Goal: Task Accomplishment & Management: Use online tool/utility

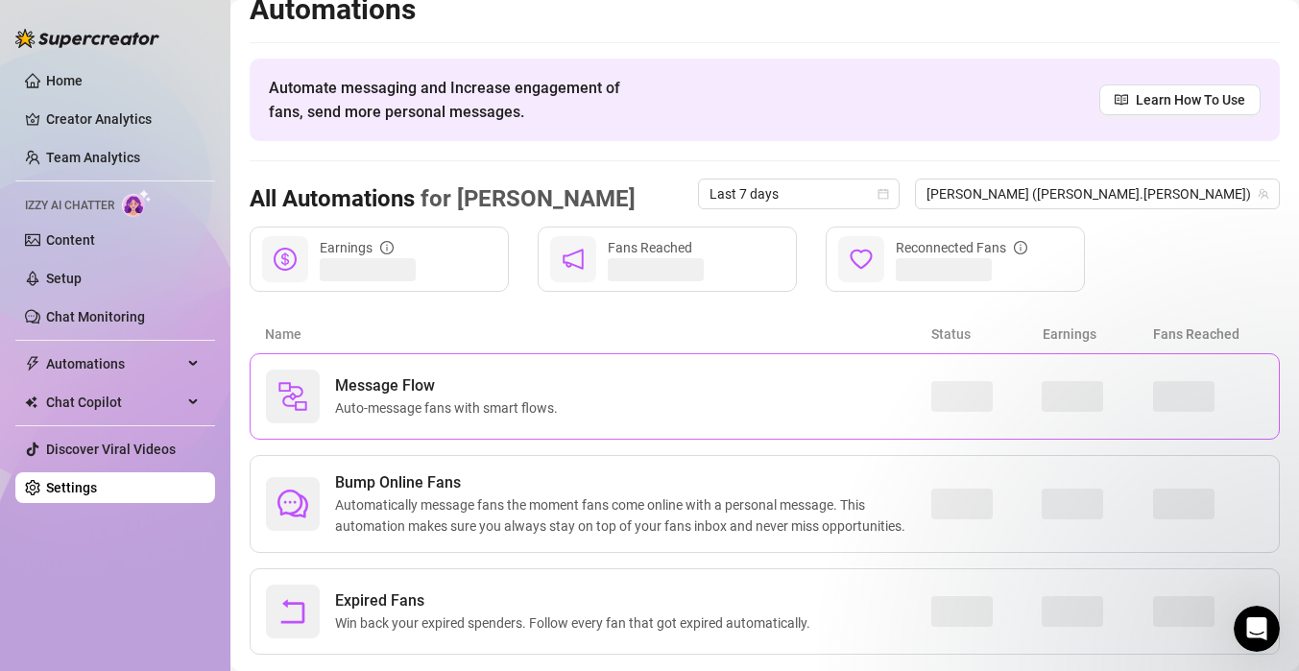
scroll to position [63, 0]
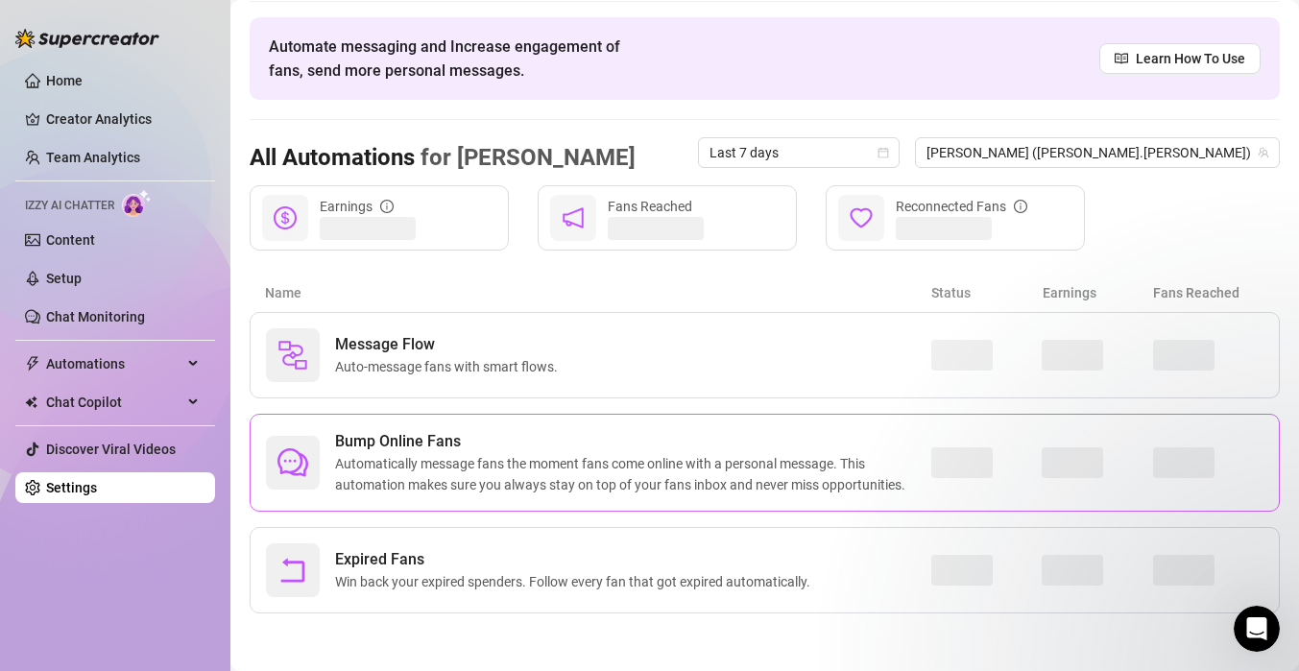
click at [380, 436] on span "Bump Online Fans" at bounding box center [633, 441] width 596 height 23
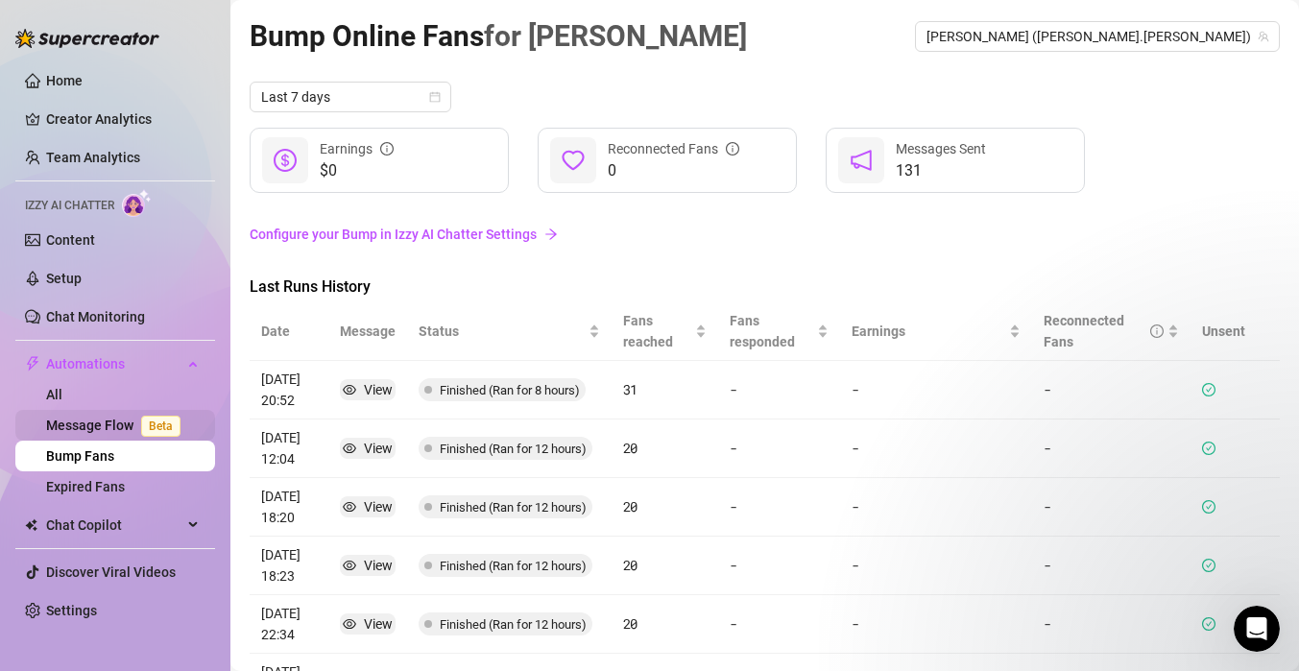
click at [110, 424] on link "Message Flow Beta" at bounding box center [117, 425] width 142 height 15
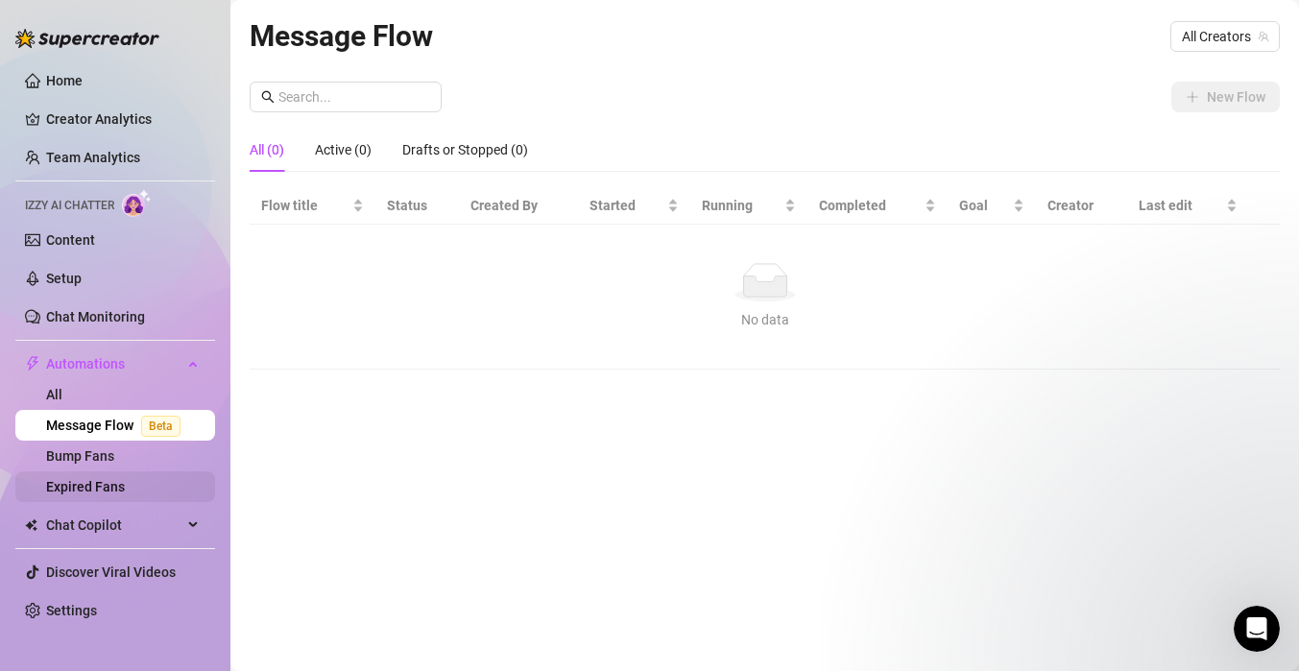
click at [86, 484] on link "Expired Fans" at bounding box center [85, 486] width 79 height 15
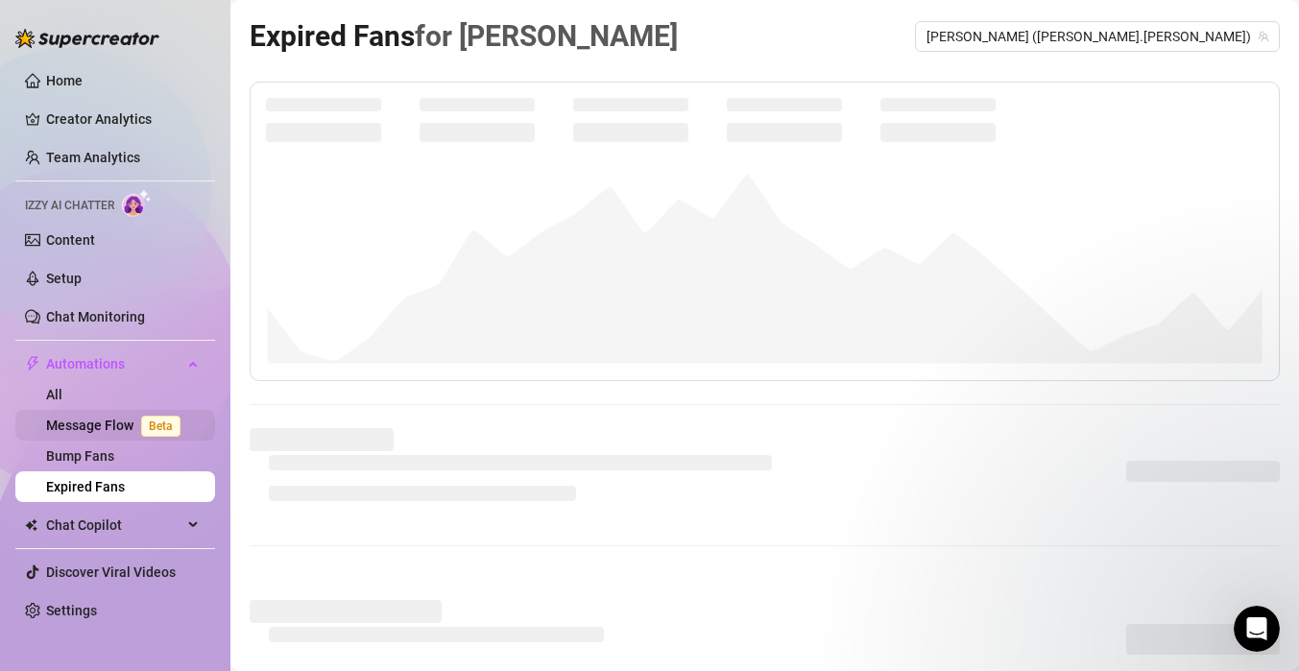
click at [93, 423] on link "Message Flow Beta" at bounding box center [117, 425] width 142 height 15
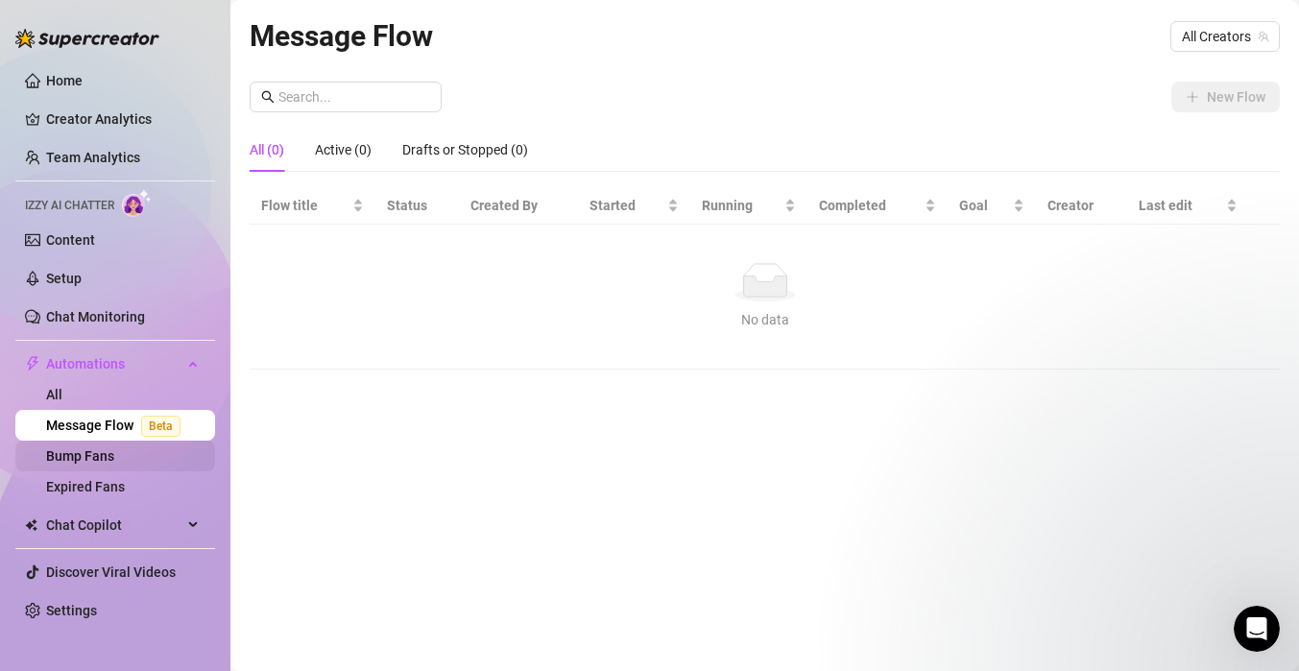
click at [88, 457] on link "Bump Fans" at bounding box center [80, 455] width 68 height 15
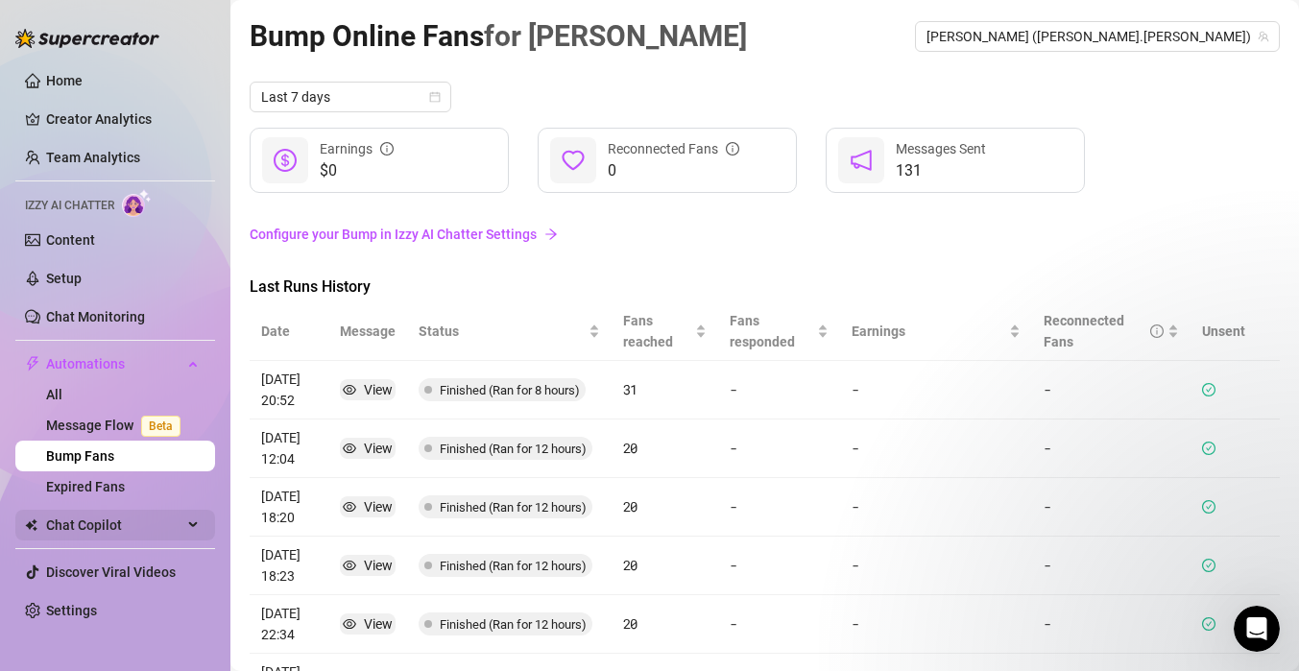
click at [194, 525] on icon at bounding box center [195, 525] width 10 height 0
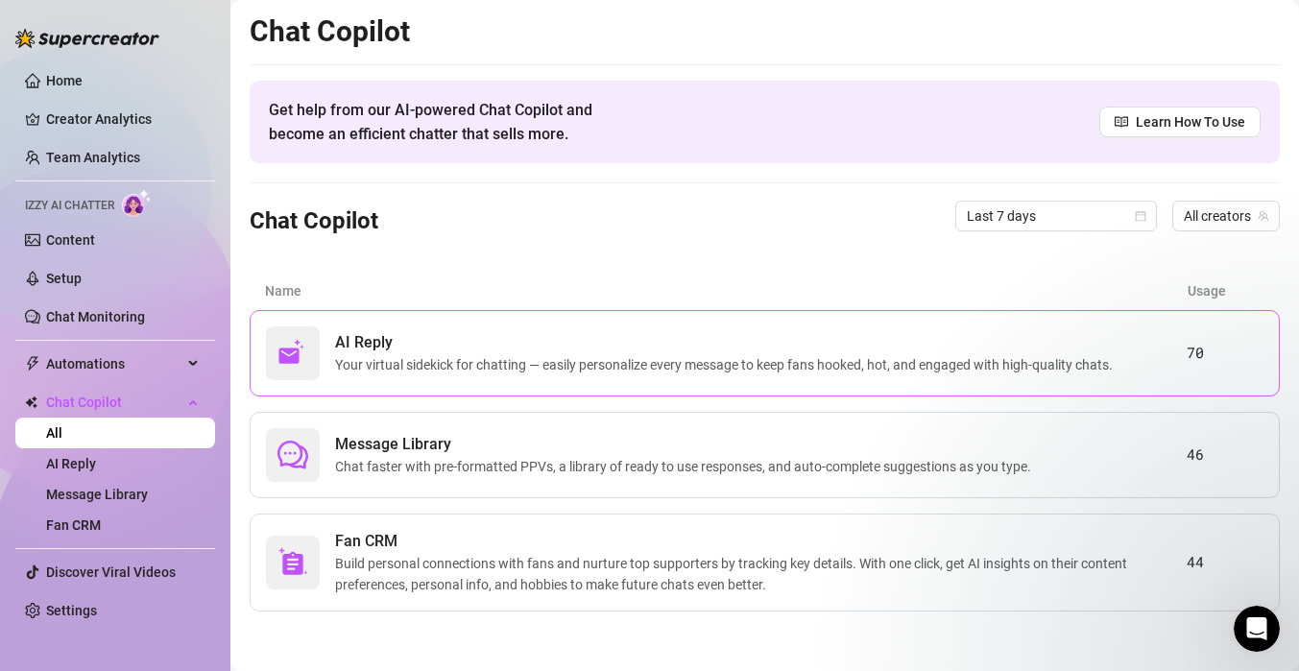
click at [561, 351] on span "AI Reply" at bounding box center [728, 342] width 786 height 23
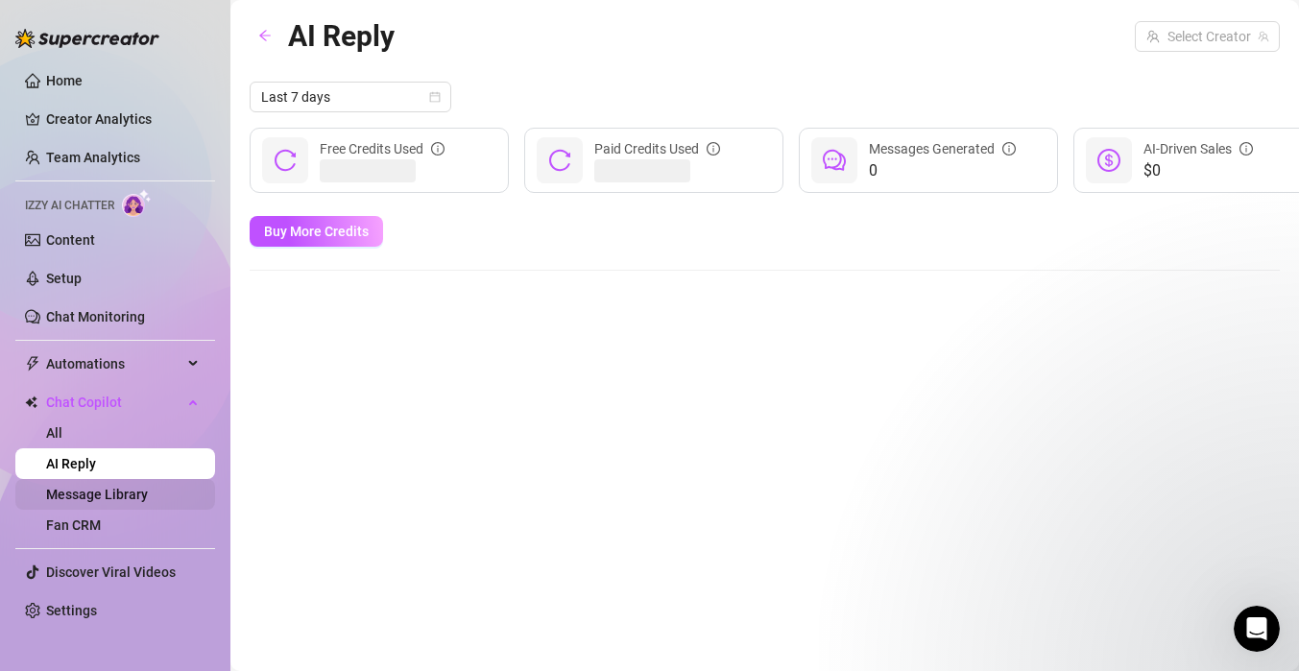
click at [87, 497] on link "Message Library" at bounding box center [97, 494] width 102 height 15
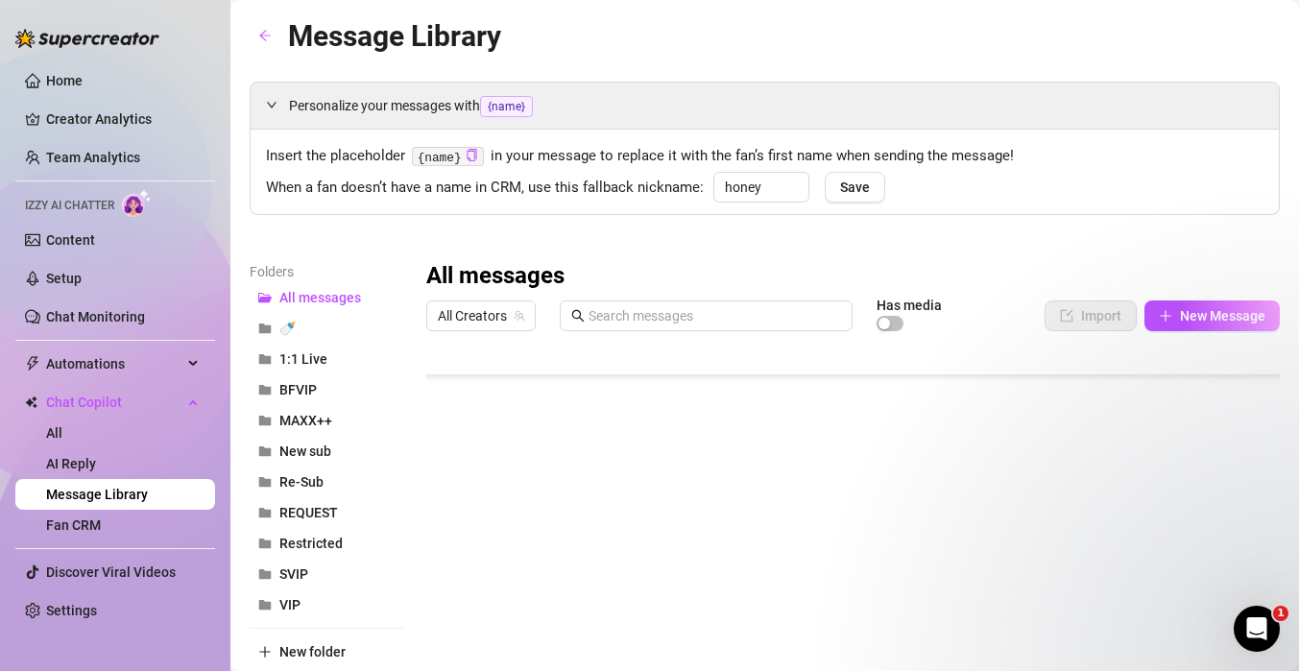
scroll to position [423, 0]
click at [827, 511] on div at bounding box center [853, 554] width 854 height 428
click at [853, 515] on div at bounding box center [853, 554] width 854 height 428
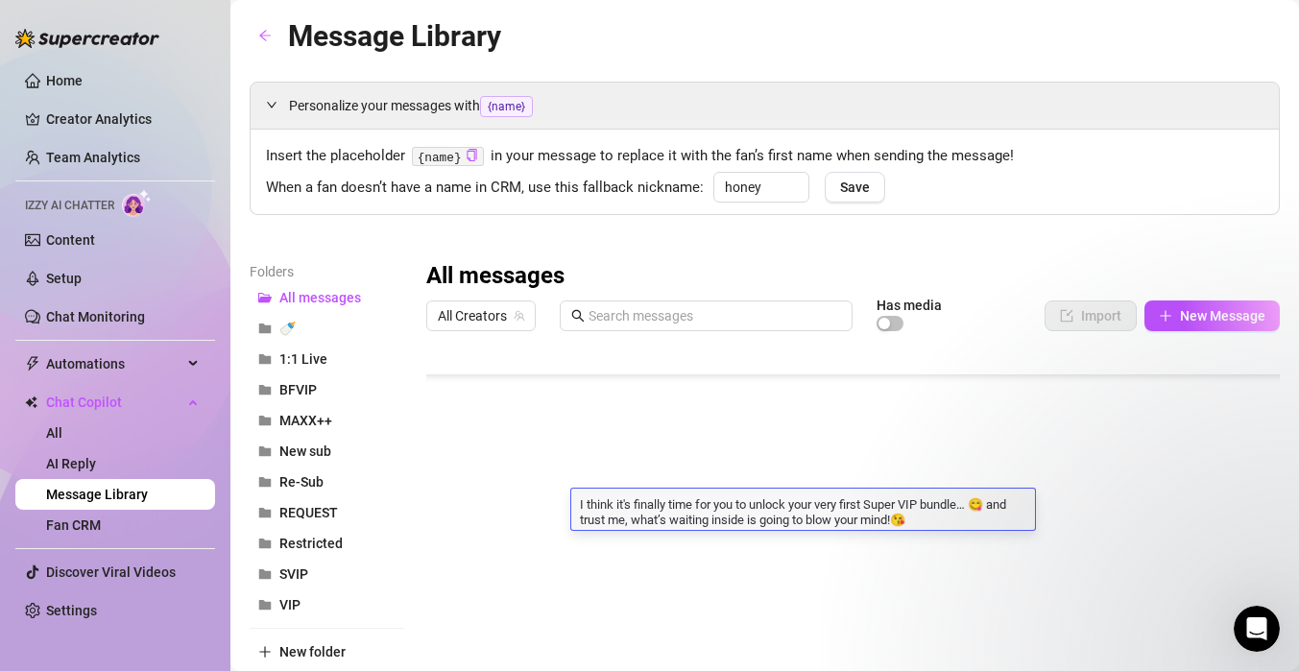
click at [871, 514] on textarea "I think it's finally time for you to unlock your very first Super VIP bundle… 😋…" at bounding box center [803, 511] width 464 height 33
drag, startPoint x: 577, startPoint y: 509, endPoint x: 912, endPoint y: 526, distance: 335.6
click at [912, 527] on textarea "I think it's finally time for you to unlock your very first Super VIP bundle… 😋…" at bounding box center [803, 511] width 464 height 33
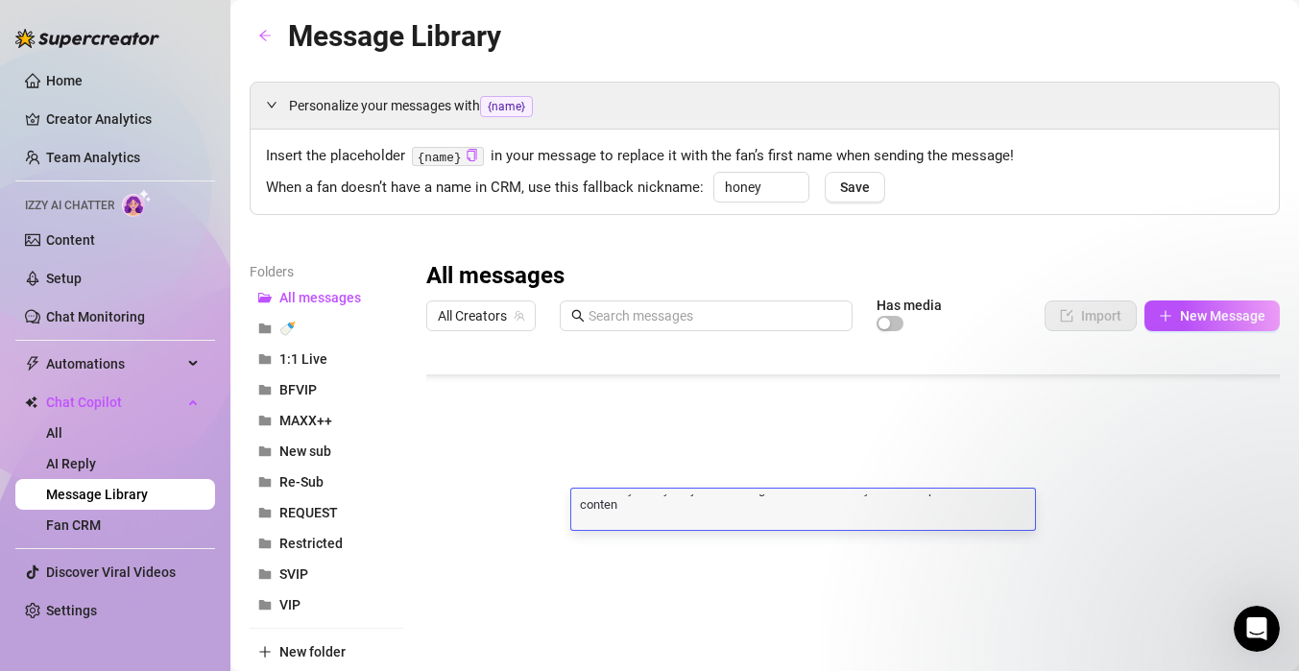
scroll to position [4, 0]
type textarea "What do you say we just dive in right off the bat with your first Super VIP lev…"
click at [656, 524] on textarea "What do you say we just dive in right off the bat with your first Super VIP lev…" at bounding box center [803, 511] width 464 height 33
click at [675, 518] on textarea "What do you say we just dive in right off the bat with your first Super VIP lev…" at bounding box center [803, 511] width 464 height 33
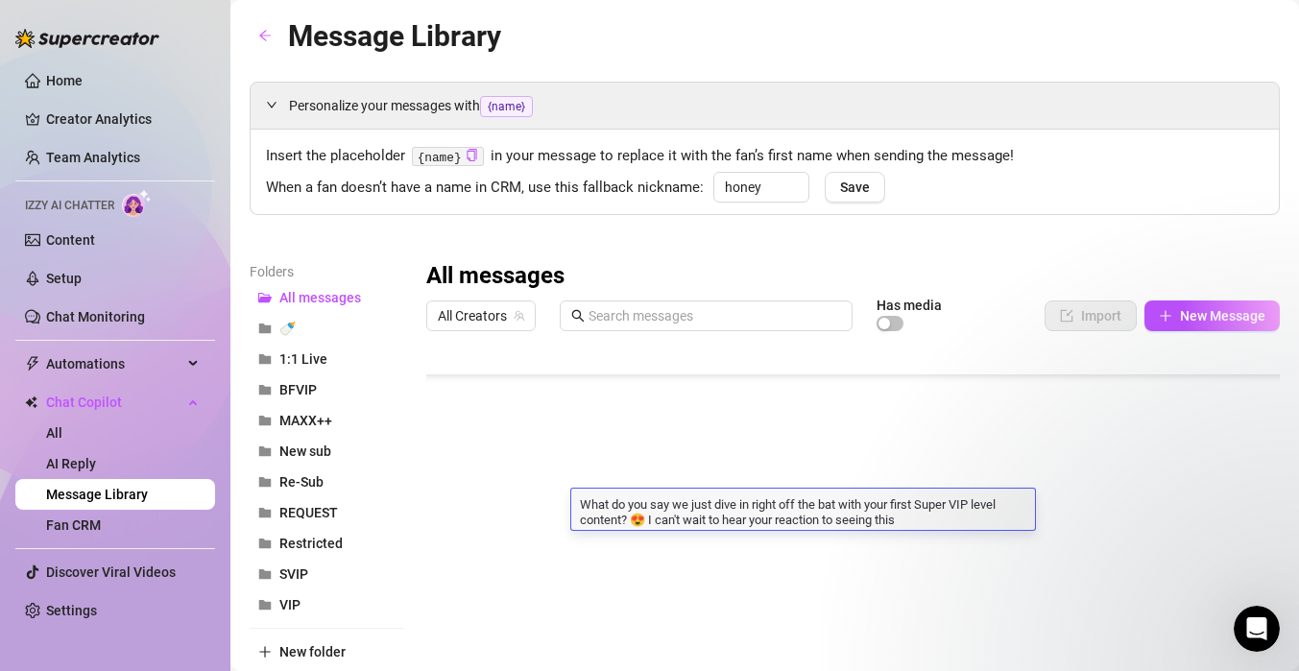
type textarea "What do you say we just dive in right off the bat with your first Super VIP lev…"
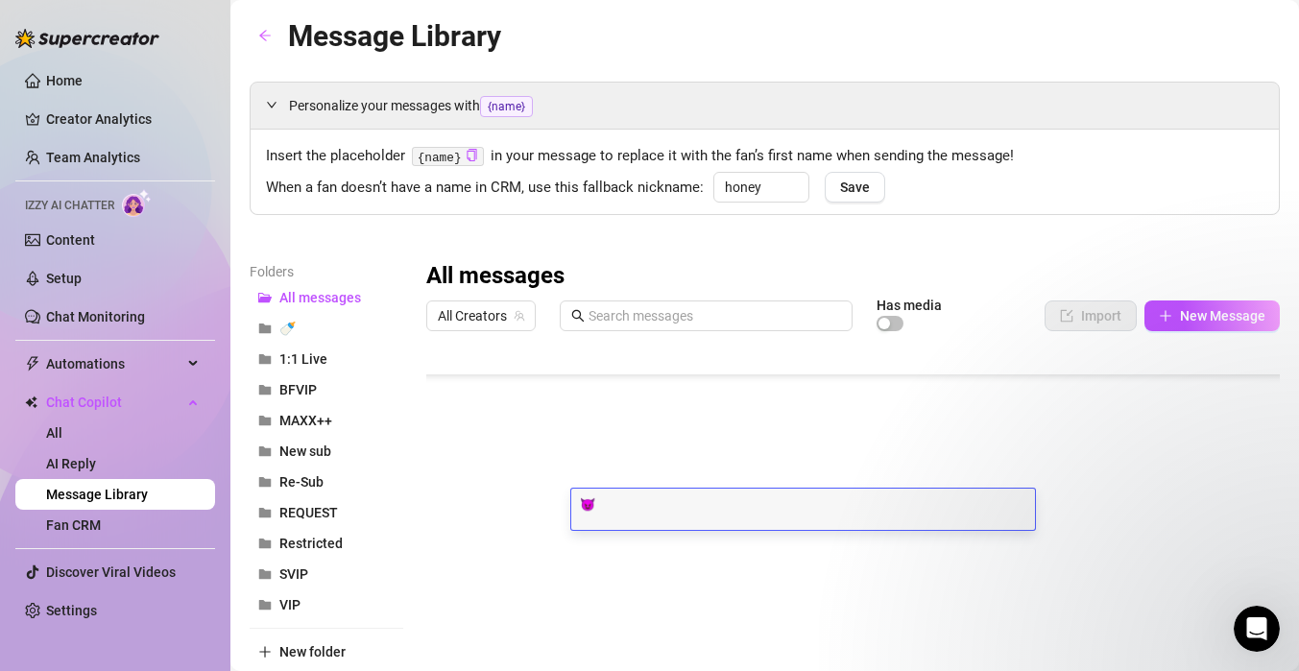
click at [599, 502] on textarea "😈" at bounding box center [803, 503] width 464 height 17
click at [580, 502] on textarea "😈" at bounding box center [803, 503] width 464 height 17
type textarea "How about we just dive in right off the bat with some Super VIP level content? …"
click at [1009, 502] on textarea "How about we just dive in right off the bat with some Super VIP level content? …" at bounding box center [803, 511] width 464 height 33
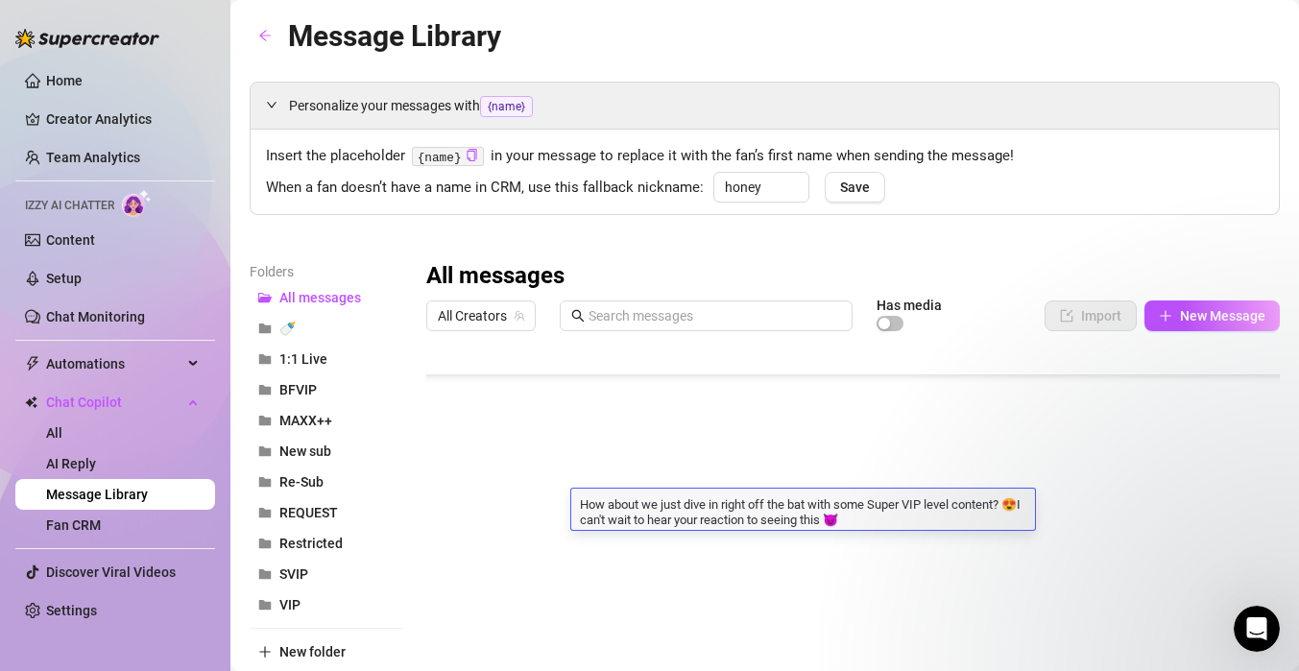
click at [977, 507] on textarea "How about we just dive in right off the bat with some Super VIP level content? …" at bounding box center [803, 511] width 464 height 33
click at [1022, 510] on textarea "How about we just dive in right off the bat with some Super VIP level content? …" at bounding box center [803, 511] width 464 height 33
click at [832, 520] on textarea "How about we just dive in right off the bat with some Super VIP level content? …" at bounding box center [803, 511] width 464 height 33
type textarea "How about we just dive in right off the bat with some Super VIP level content? …"
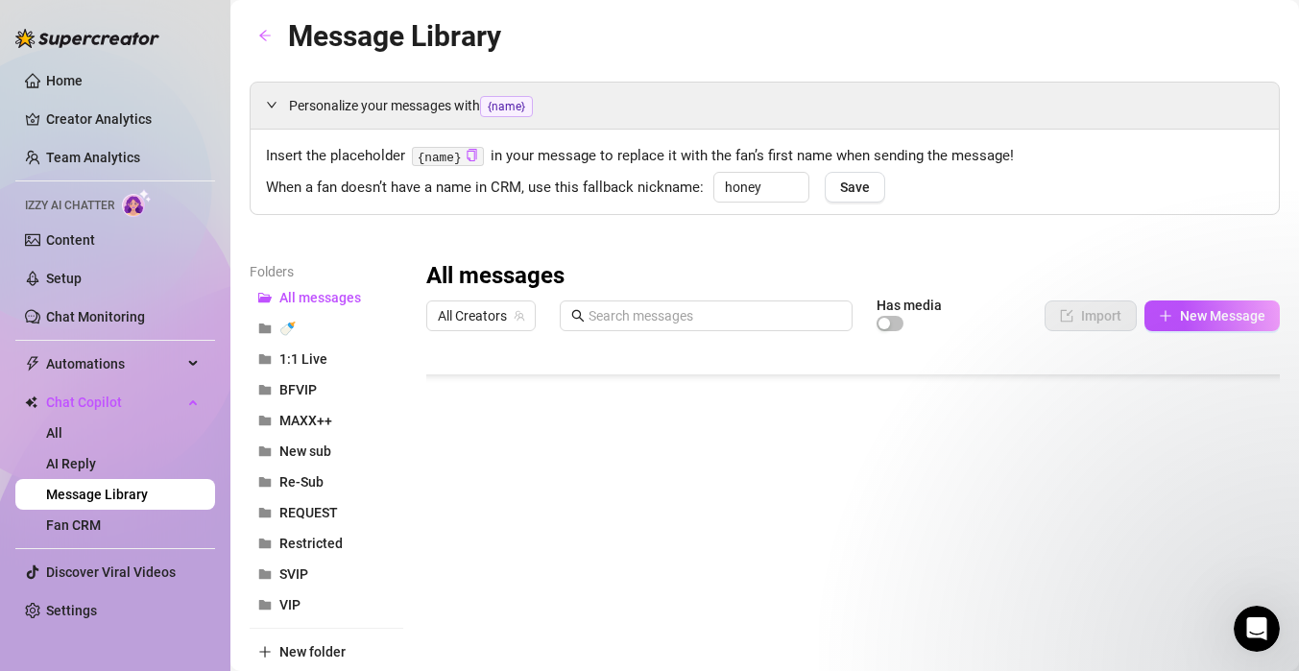
click at [945, 235] on div "Personalize your messages with {name} Insert the placeholder {name} in your mes…" at bounding box center [765, 425] width 1030 height 687
click at [859, 424] on div at bounding box center [853, 554] width 854 height 428
click at [858, 423] on div at bounding box center [853, 554] width 854 height 428
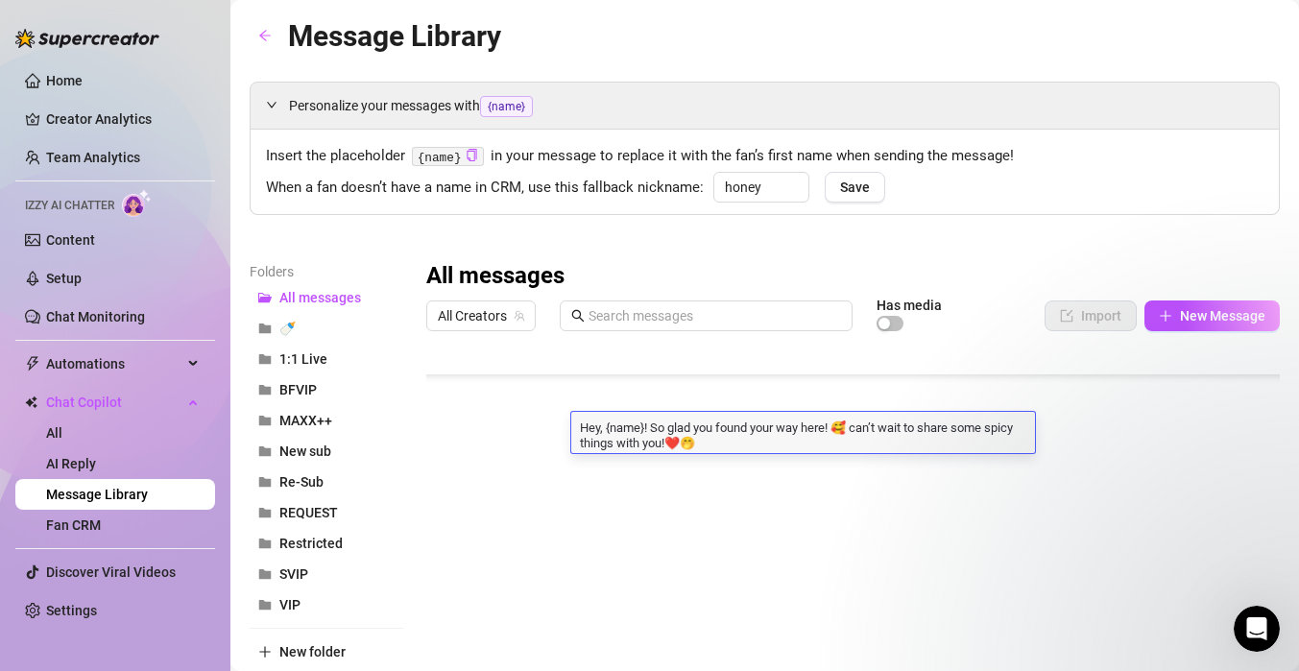
click at [858, 431] on textarea "Hey, {name}! So glad you found your way here! 🥰 can’t wait to share some spicy …" at bounding box center [803, 434] width 464 height 33
click at [859, 434] on textarea "Hey, {name}! So glad you found your way here! 🥰 can’t wait to share some spicy …" at bounding box center [803, 434] width 464 height 33
click at [855, 429] on textarea "Hey, {name}! So glad you found your way here! 🥰 can’t wait to share some spicy …" at bounding box center [803, 434] width 464 height 33
type textarea "Hey, {name}! So glad you found your way here! 🥰 I can’t wait to share some spic…"
click at [721, 390] on div at bounding box center [853, 554] width 854 height 428
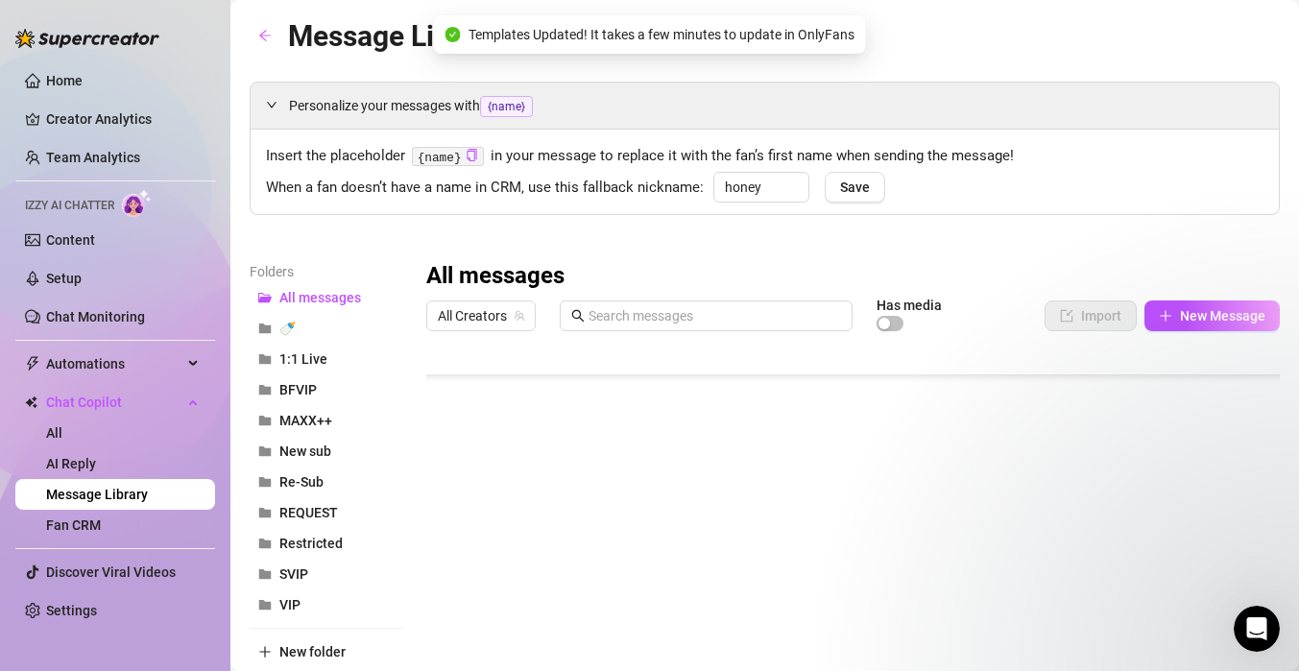
click at [712, 386] on div at bounding box center [853, 554] width 854 height 428
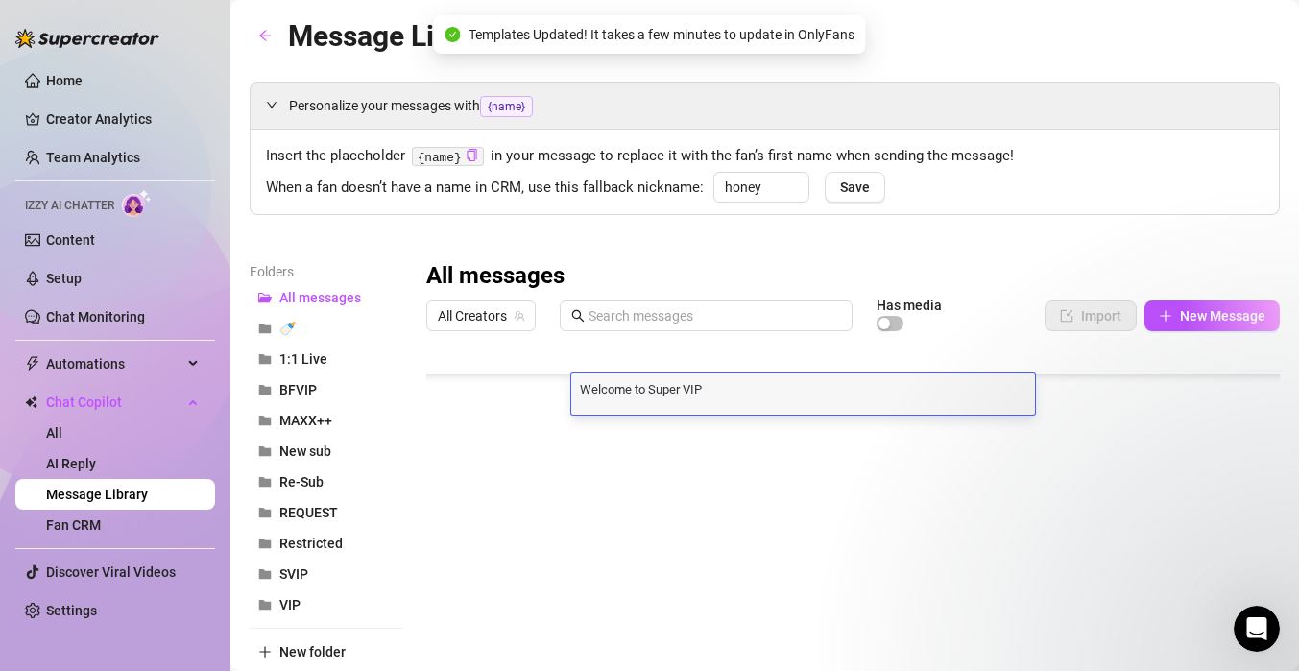
click at [714, 388] on textarea "Welcome to Super VIP" at bounding box center [803, 387] width 464 height 17
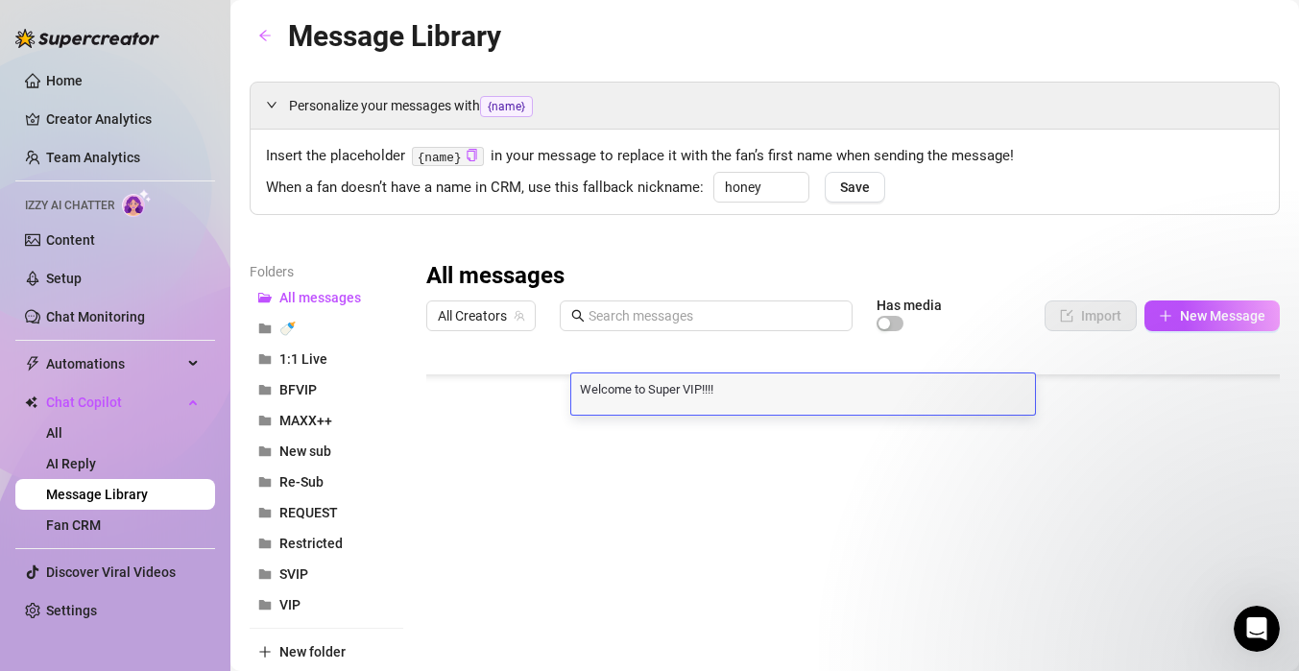
type textarea "Welcome to Super VIP!!!!"
click at [755, 464] on div at bounding box center [853, 554] width 854 height 428
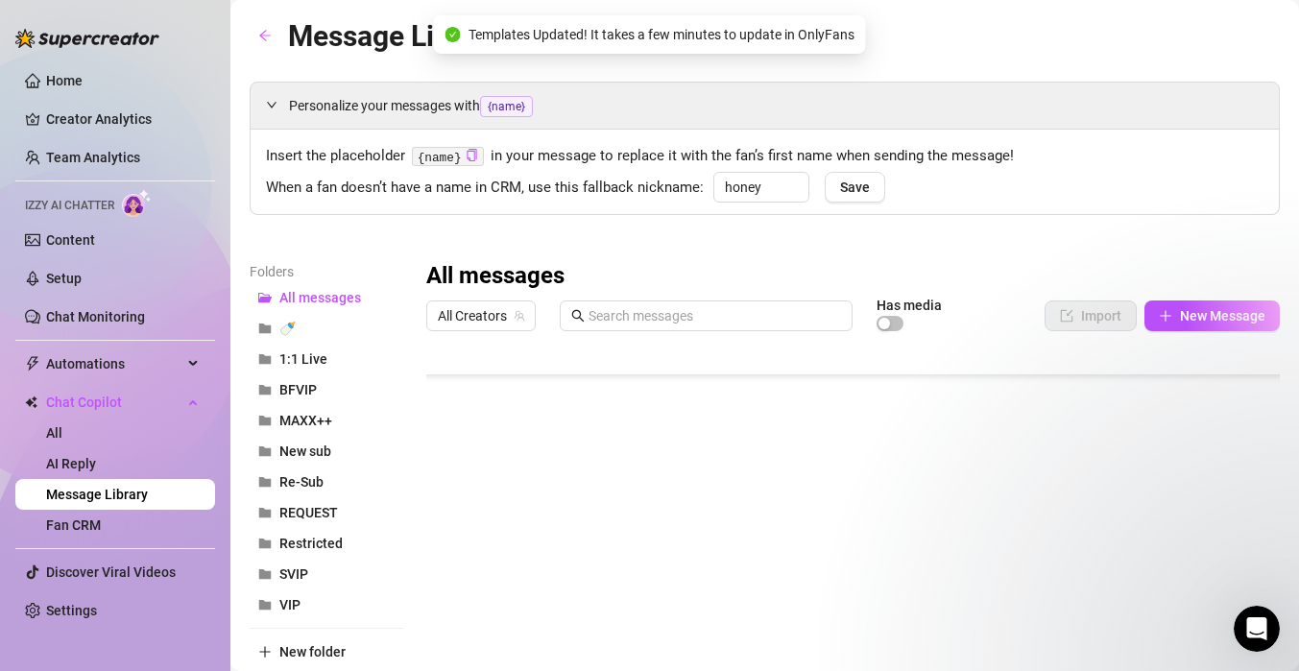
click at [752, 464] on div at bounding box center [853, 554] width 854 height 428
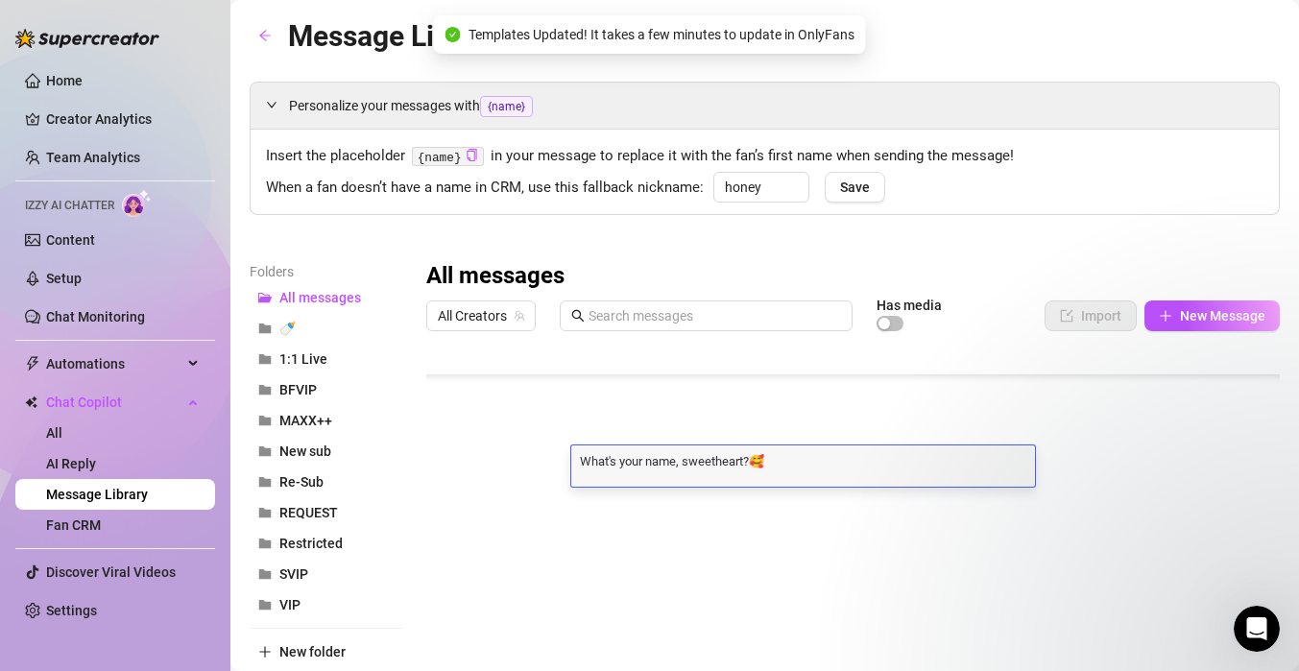
scroll to position [0, 0]
click at [754, 464] on textarea "What's your name, sweetheart?🥰" at bounding box center [803, 459] width 464 height 17
type textarea "What's your name, sweetheart? 🥰"
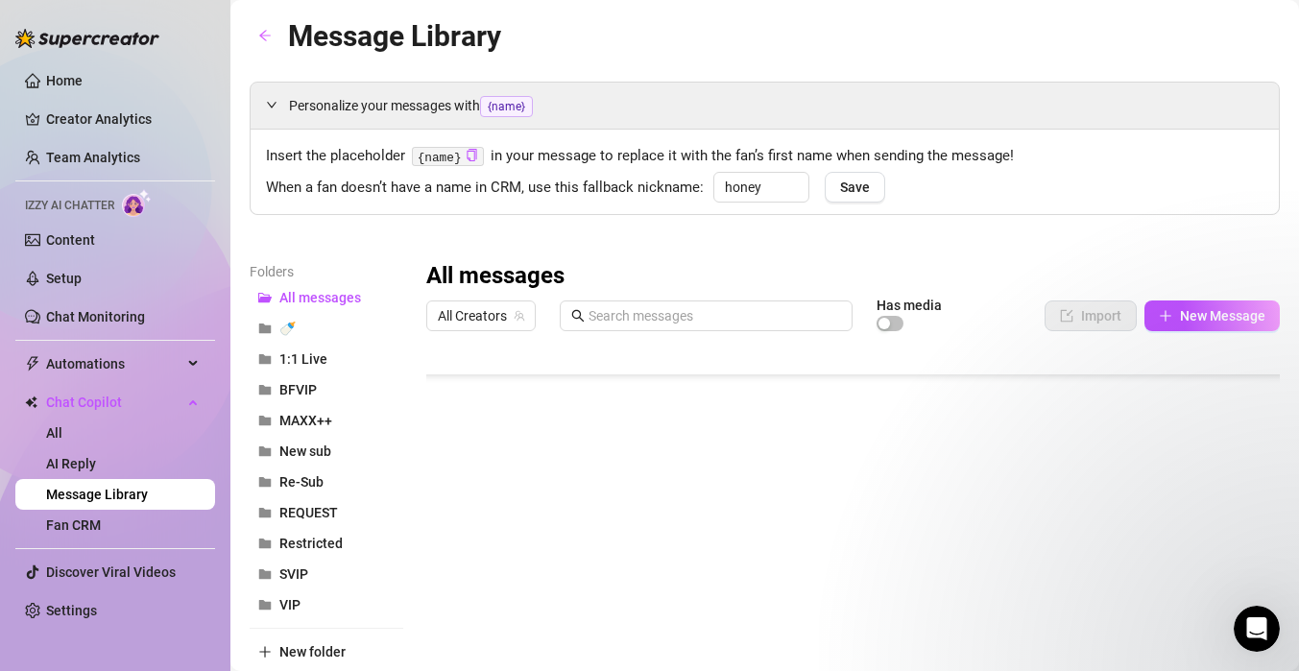
click at [932, 537] on div at bounding box center [853, 554] width 854 height 428
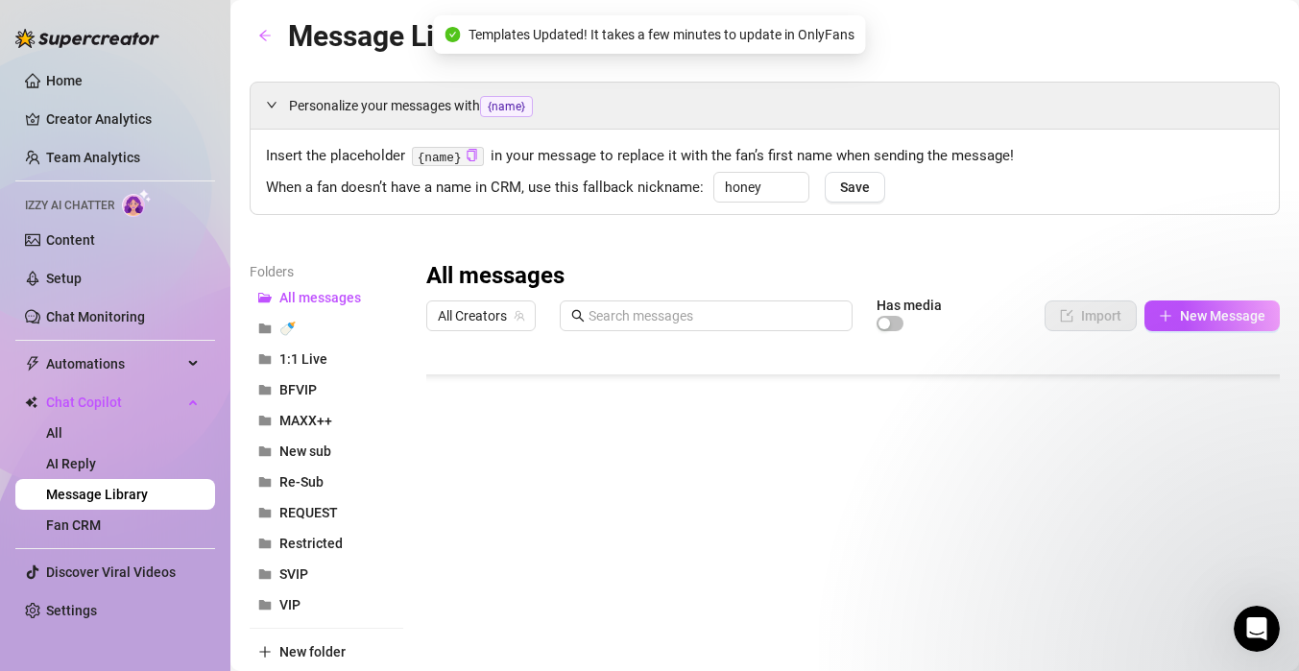
click at [971, 540] on div at bounding box center [853, 554] width 854 height 428
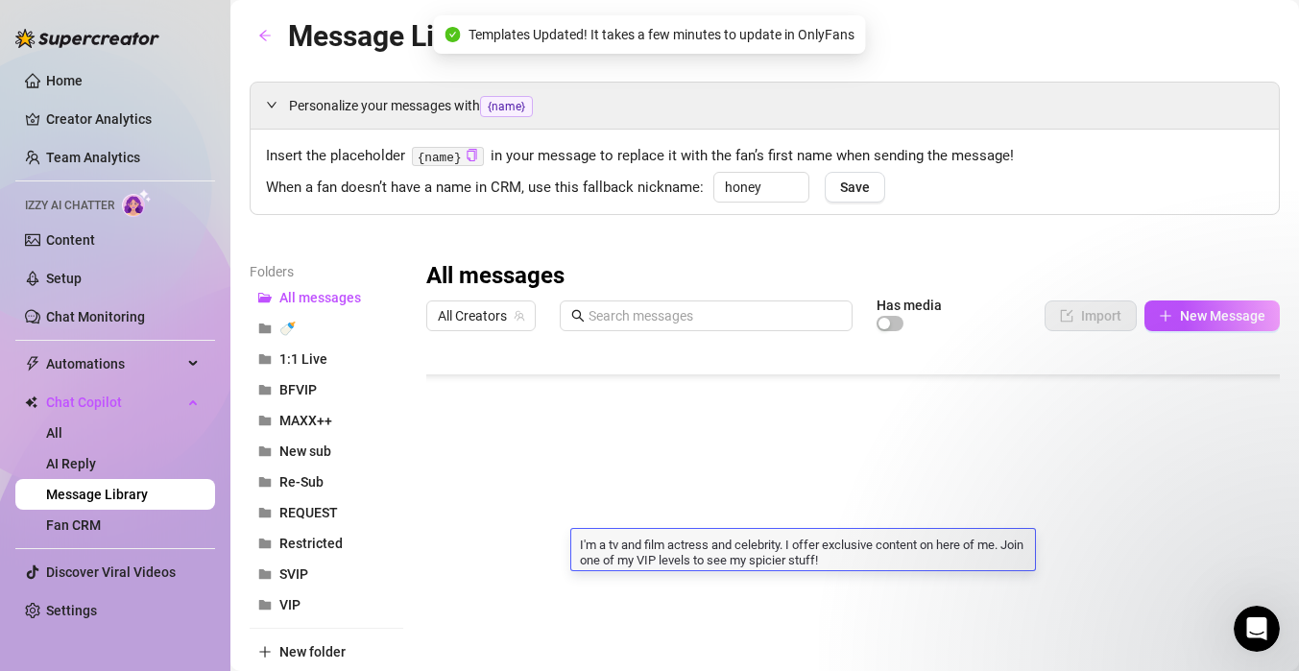
click at [993, 544] on textarea "I'm a tv and film actress and celebrity. I offer exclusive content on here of m…" at bounding box center [803, 551] width 464 height 33
click at [1003, 545] on textarea "I'm a tv and film actress and celebrity. I offer exclusive content on here of m…" at bounding box center [803, 551] width 464 height 33
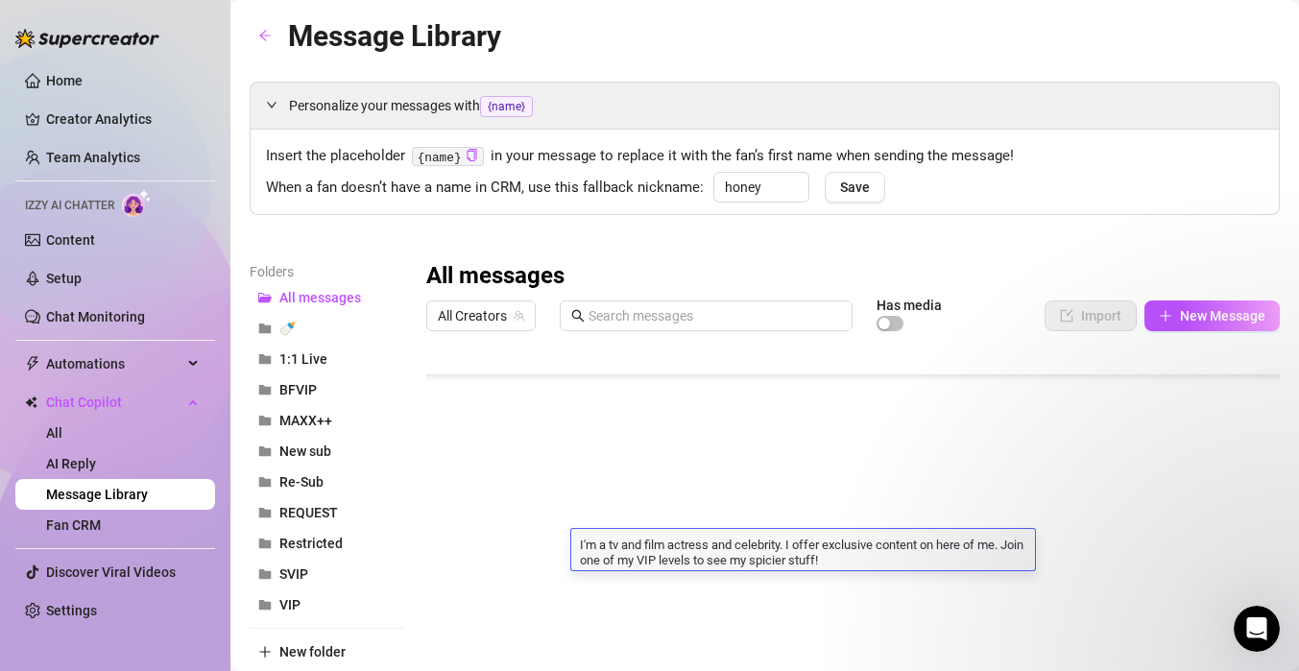
click at [974, 238] on div "Personalize your messages with {name} Insert the placeholder {name} in your mes…" at bounding box center [765, 425] width 1030 height 687
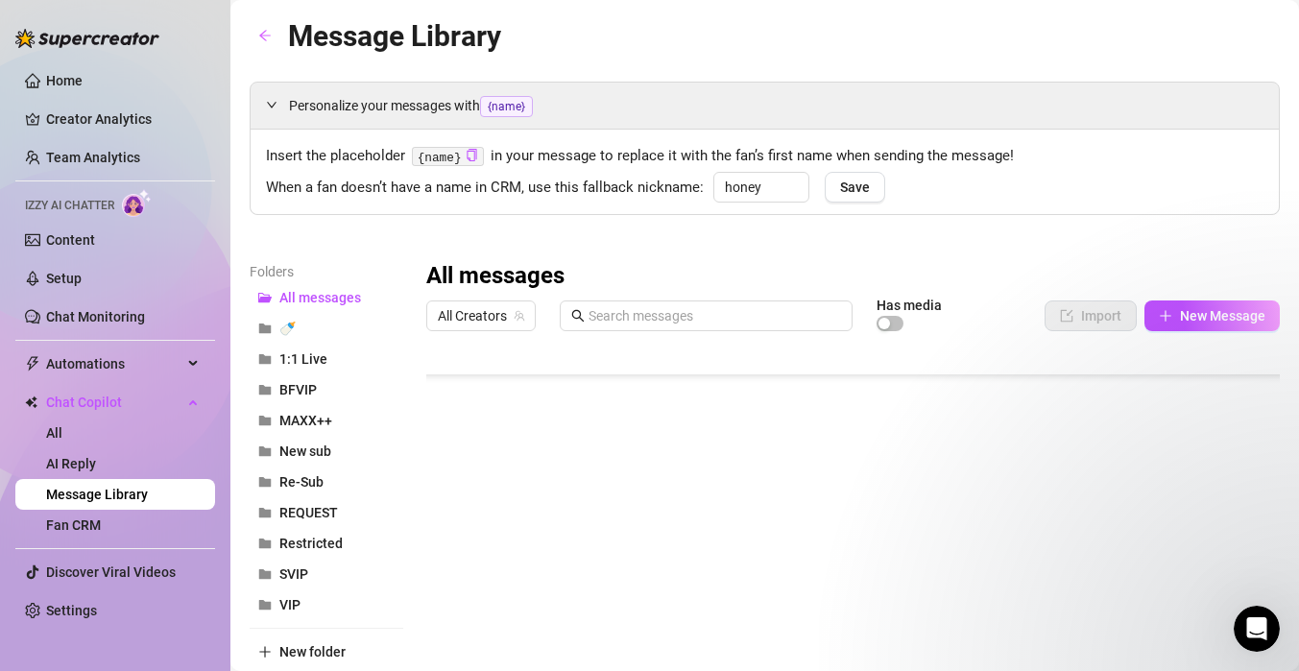
scroll to position [668, 0]
click at [758, 516] on div at bounding box center [853, 554] width 854 height 428
click at [749, 528] on div at bounding box center [853, 554] width 854 height 428
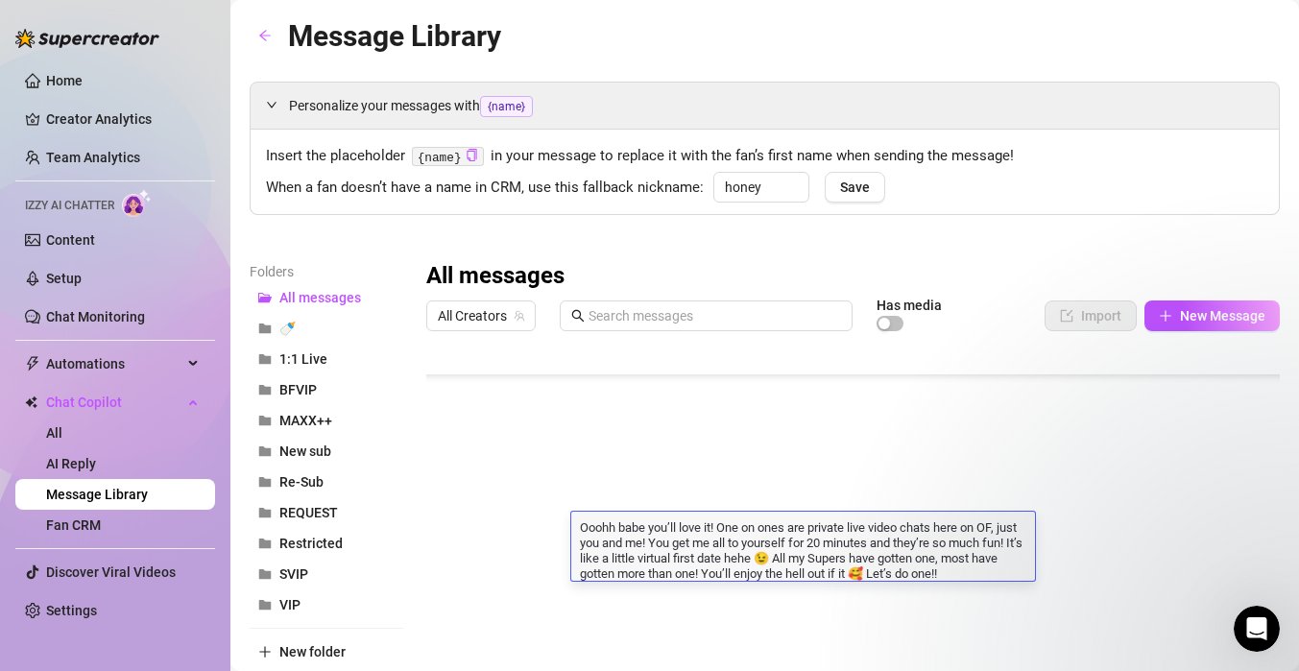
click at [792, 238] on div "Personalize your messages with {name} Insert the placeholder {name} in your mes…" at bounding box center [765, 425] width 1030 height 687
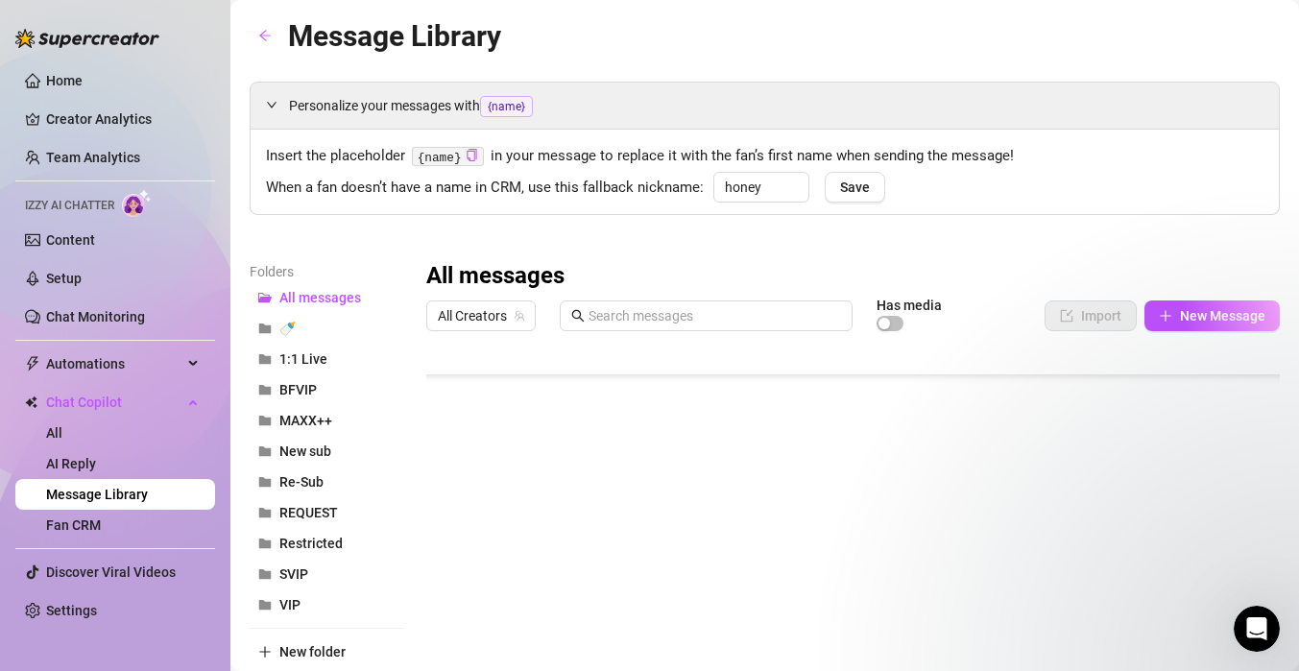
click at [776, 239] on div "Personalize your messages with {name} Insert the placeholder {name} in your mes…" at bounding box center [765, 425] width 1030 height 687
click at [684, 470] on div at bounding box center [853, 554] width 854 height 428
click at [672, 467] on div at bounding box center [853, 554] width 854 height 428
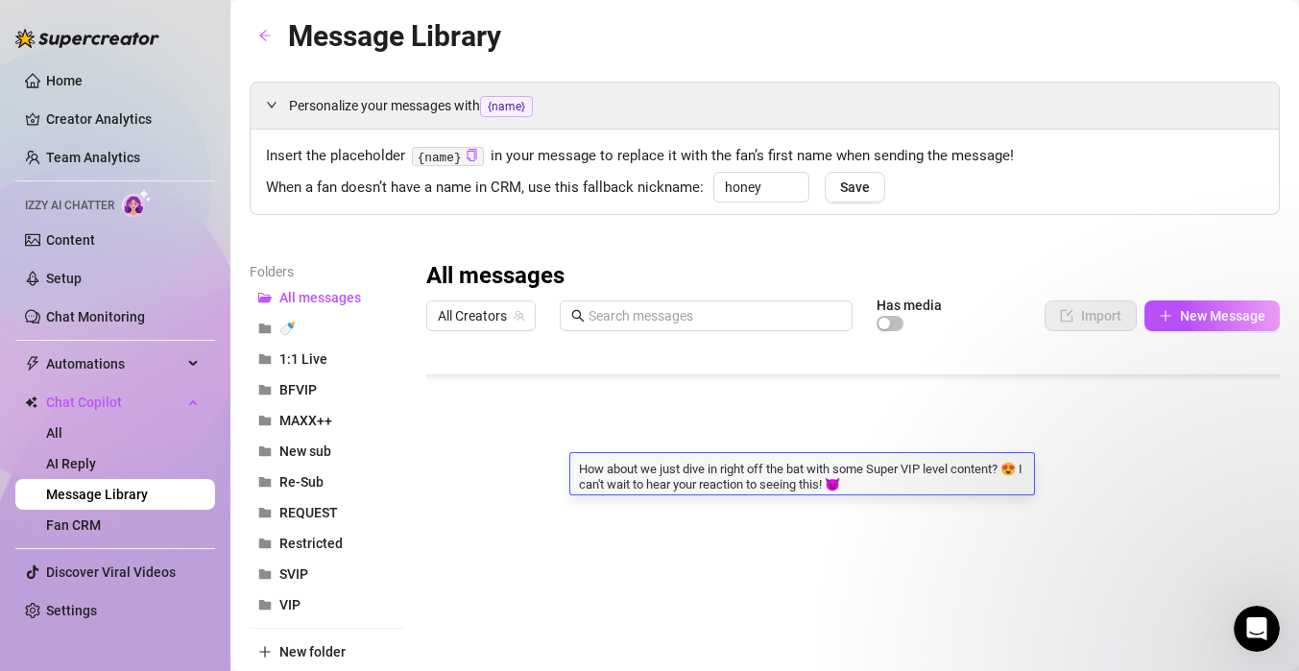
click at [767, 239] on div "Personalize your messages with {name} Insert the placeholder {name} in your mes…" at bounding box center [765, 425] width 1030 height 687
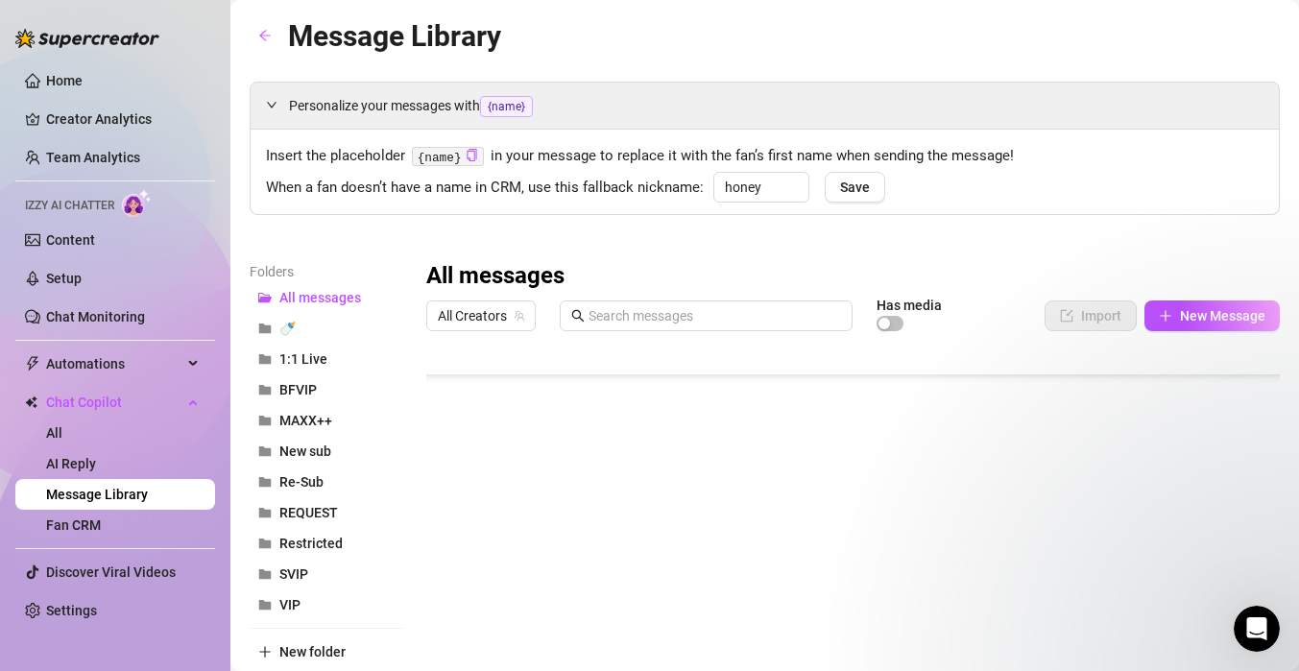
scroll to position [702, 1]
click at [672, 535] on div at bounding box center [853, 554] width 854 height 428
click at [672, 534] on div at bounding box center [853, 554] width 854 height 428
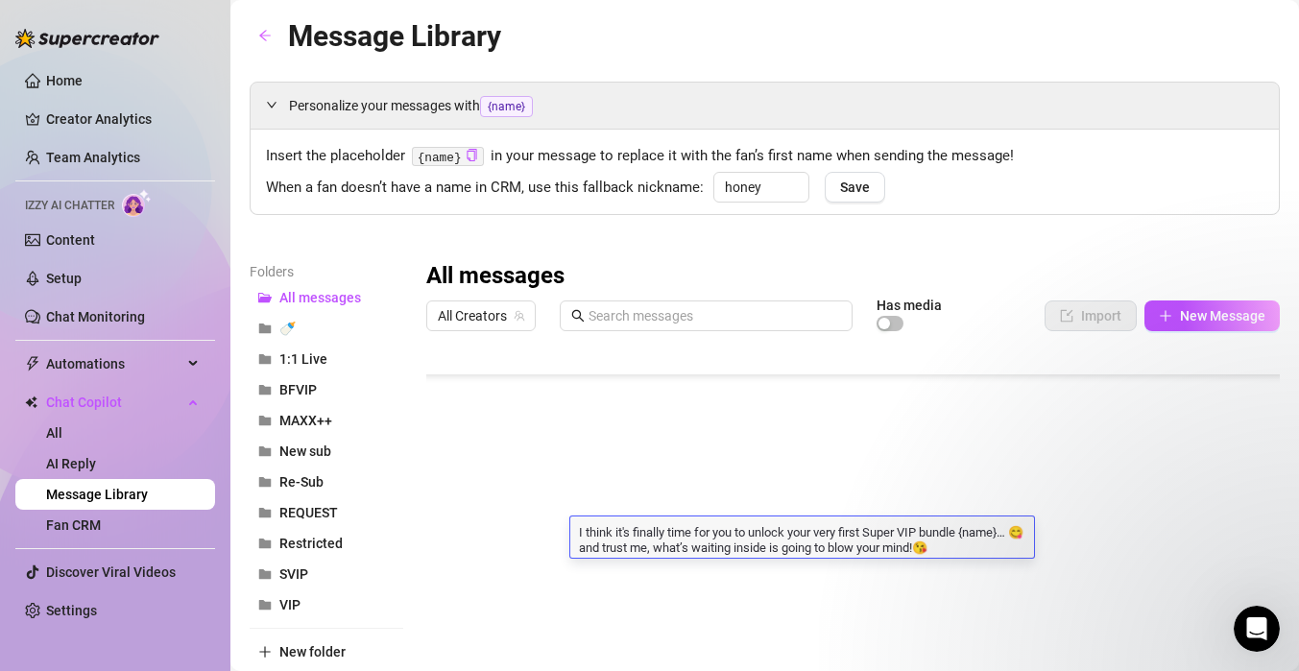
type textarea "How about we just dive in right off the bat with some Super VIP level content? …"
click at [787, 248] on div "Personalize your messages with {name} Insert the placeholder {name} in your mes…" at bounding box center [765, 425] width 1030 height 687
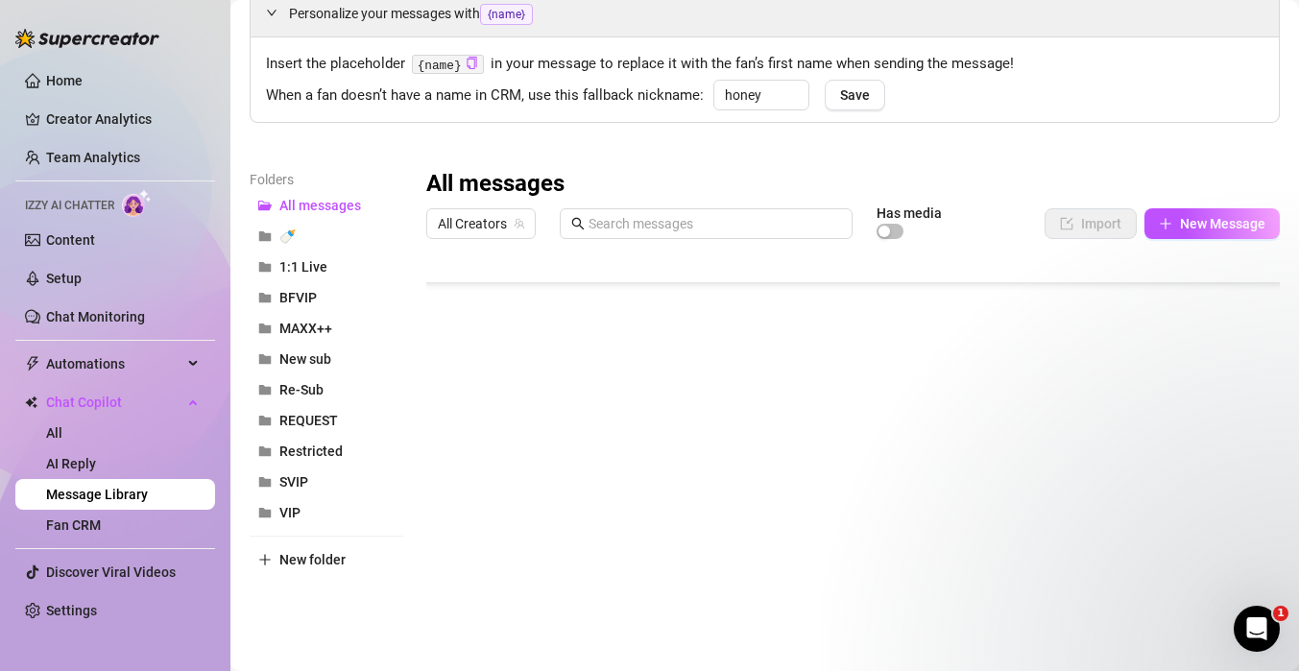
scroll to position [94, 0]
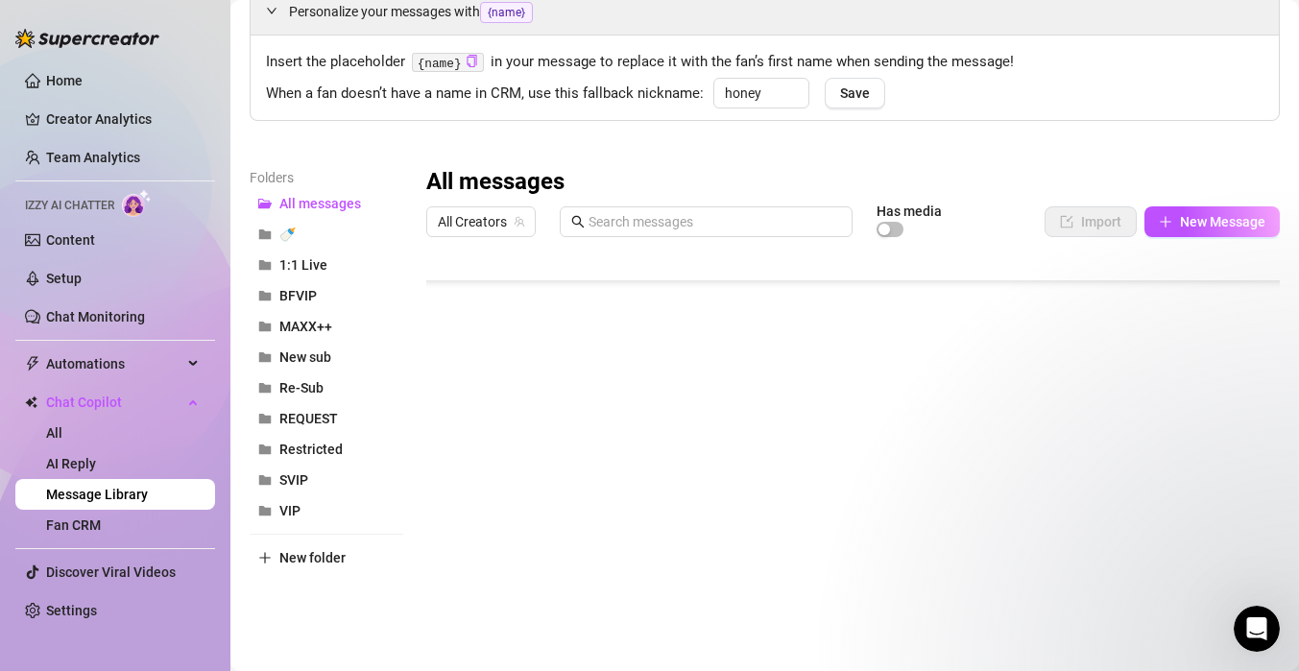
click at [754, 454] on div at bounding box center [853, 460] width 854 height 428
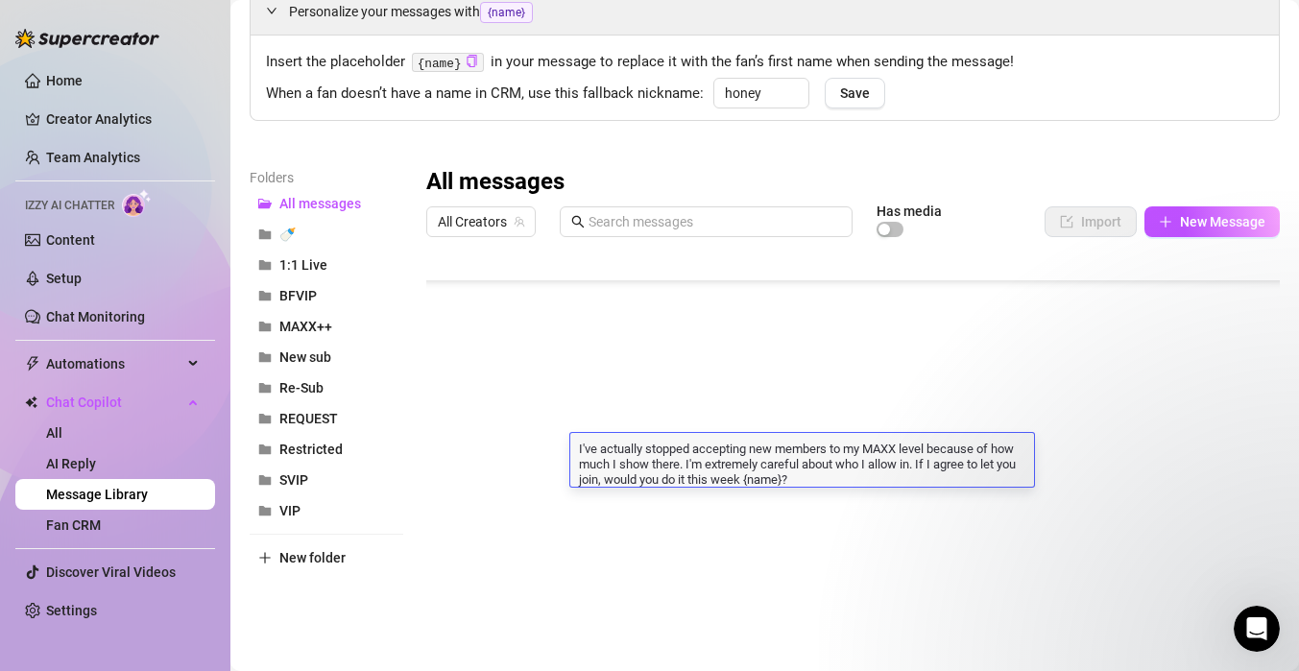
click at [808, 479] on textarea "I've actually stopped accepting new members to my MAXX level because of how muc…" at bounding box center [802, 463] width 464 height 48
click at [744, 480] on textarea "I've actually stopped accepting new members to my MAXX level because of how muc…" at bounding box center [802, 463] width 464 height 48
type textarea "I've actually stopped accepting new members to my MAXX level because of how muc…"
click at [789, 473] on textarea "I've actually stopped accepting new members to my MAXX level because of how muc…" at bounding box center [802, 463] width 464 height 48
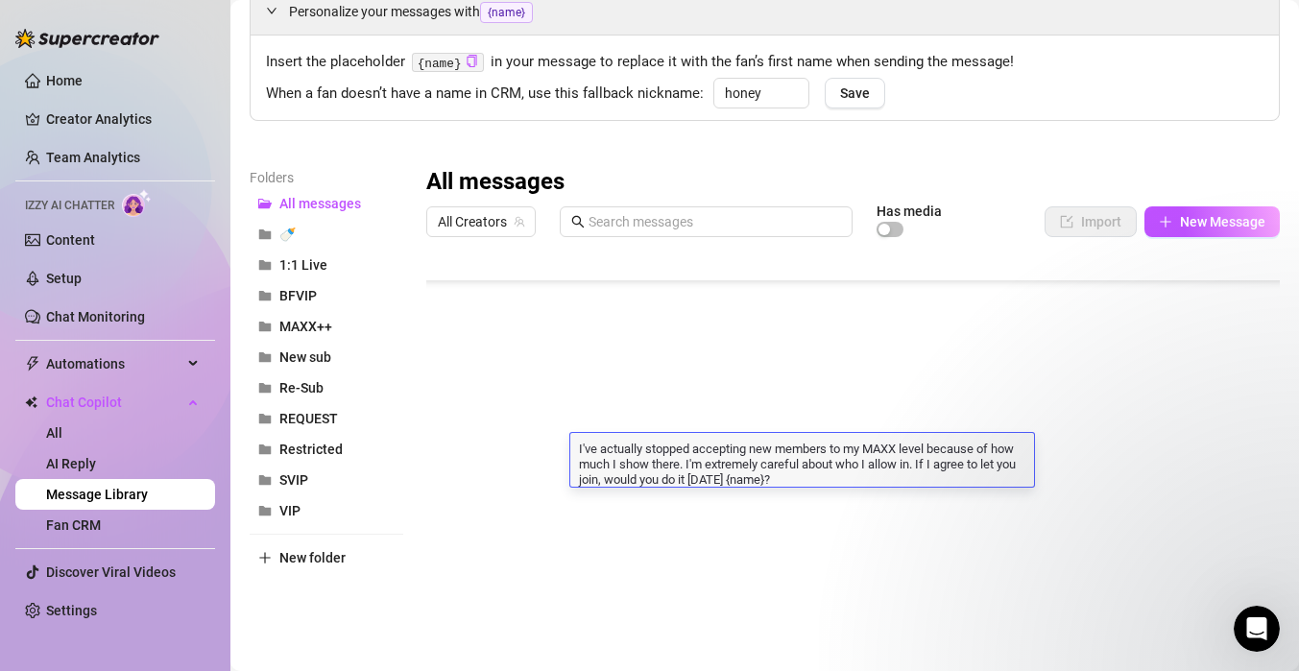
click at [597, 481] on textarea "I've actually stopped accepting new members to my MAXX level because of how muc…" at bounding box center [802, 463] width 464 height 48
type textarea "I've actually stopped accepting new members to my MAXX level because of how muc…"
click at [864, 166] on div "Personalize your messages with {name} Insert the placeholder {name} in your mes…" at bounding box center [765, 331] width 1030 height 687
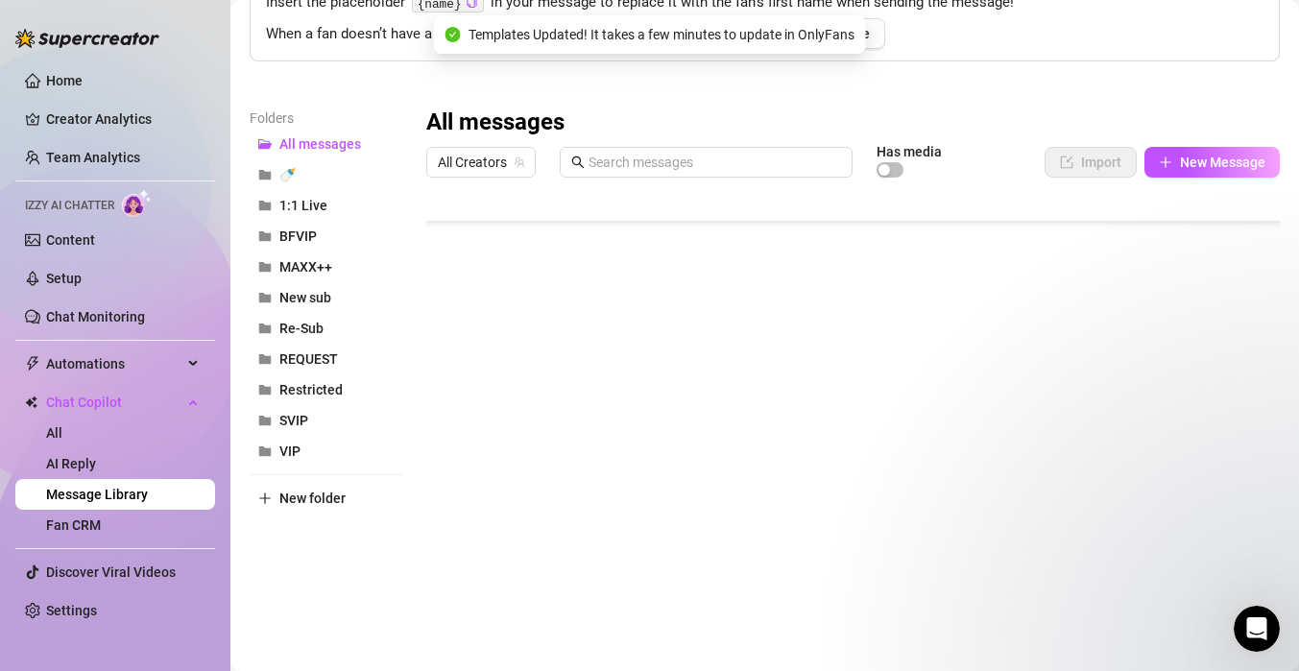
scroll to position [155, 0]
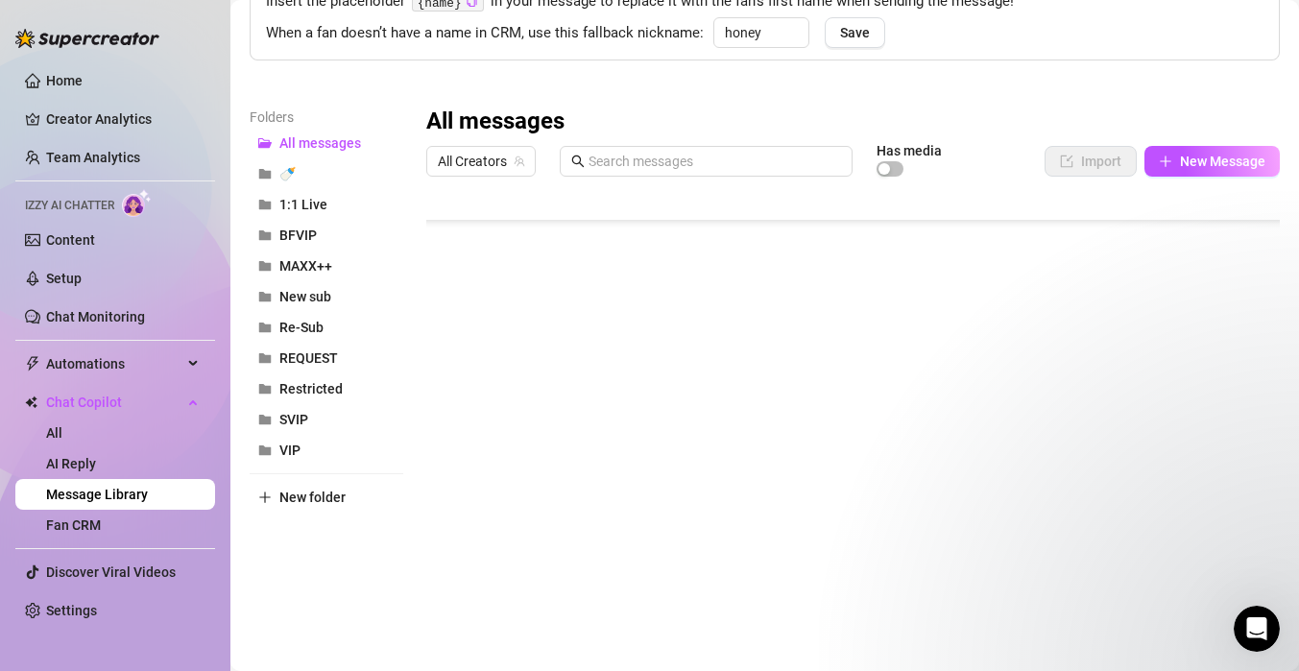
click at [775, 464] on div at bounding box center [853, 399] width 854 height 428
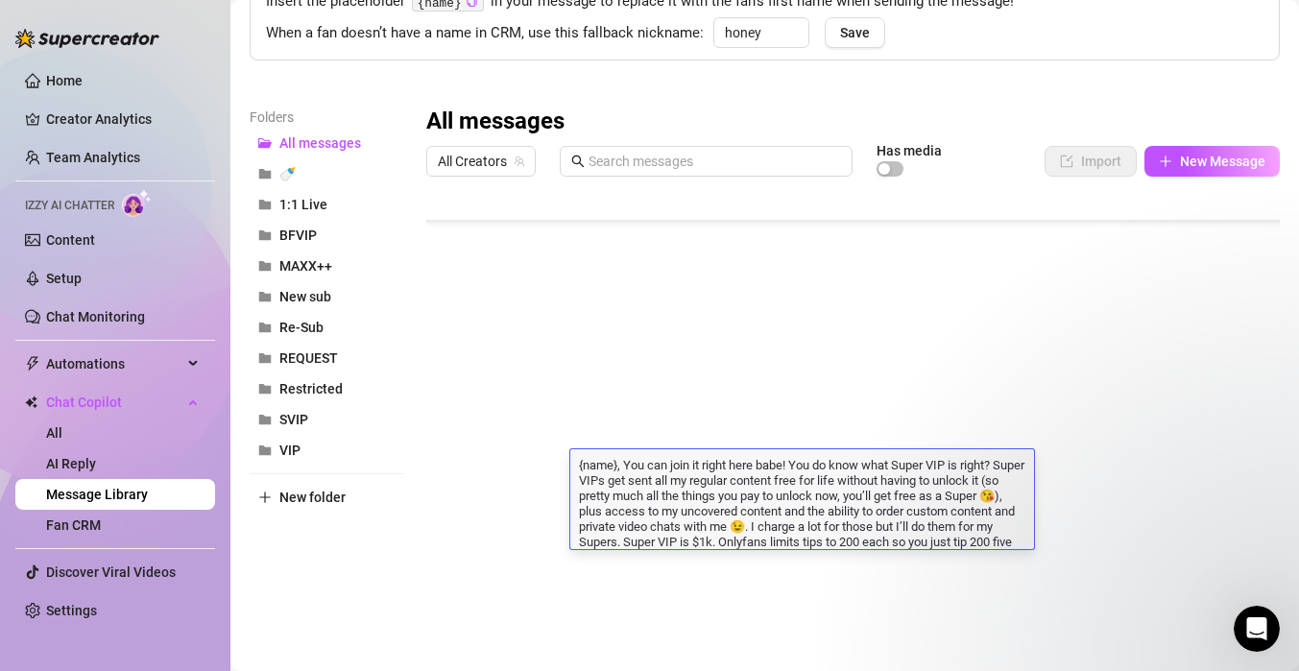
click at [830, 83] on div "Personalize your messages with {name} Insert the placeholder {name} in your mes…" at bounding box center [765, 270] width 1030 height 687
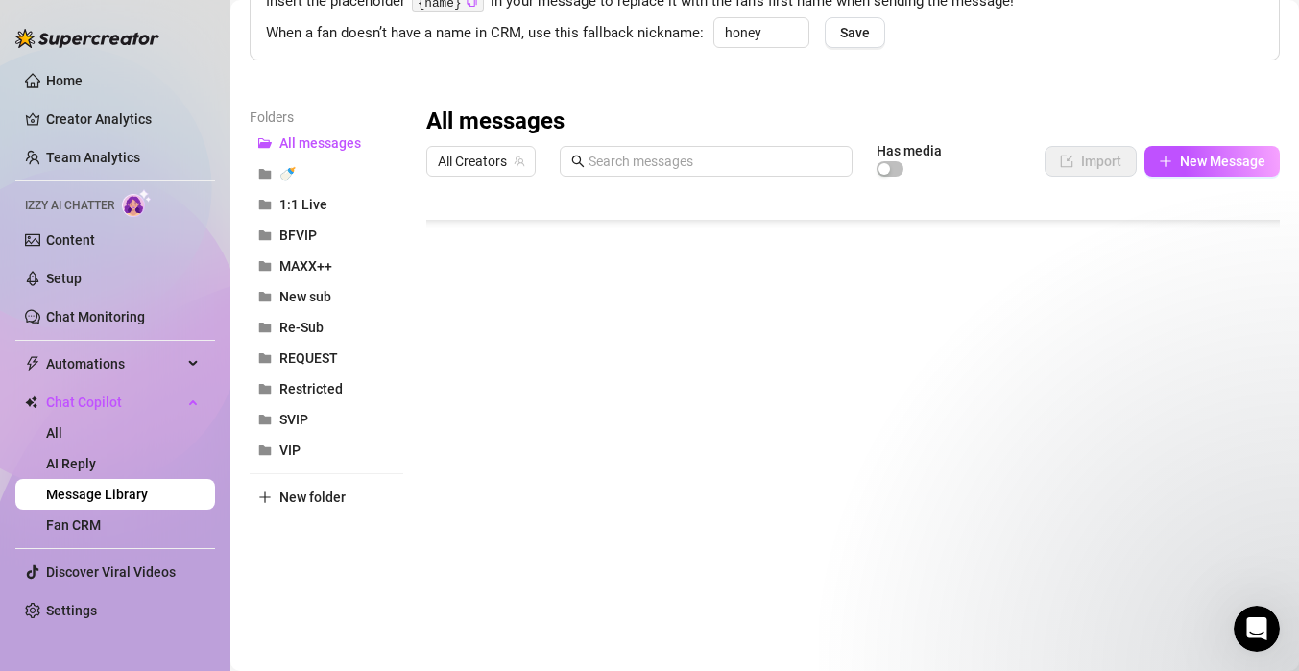
click at [790, 87] on div "Personalize your messages with {name} Insert the placeholder {name} in your mes…" at bounding box center [765, 270] width 1030 height 687
click at [96, 458] on link "AI Reply" at bounding box center [71, 463] width 50 height 15
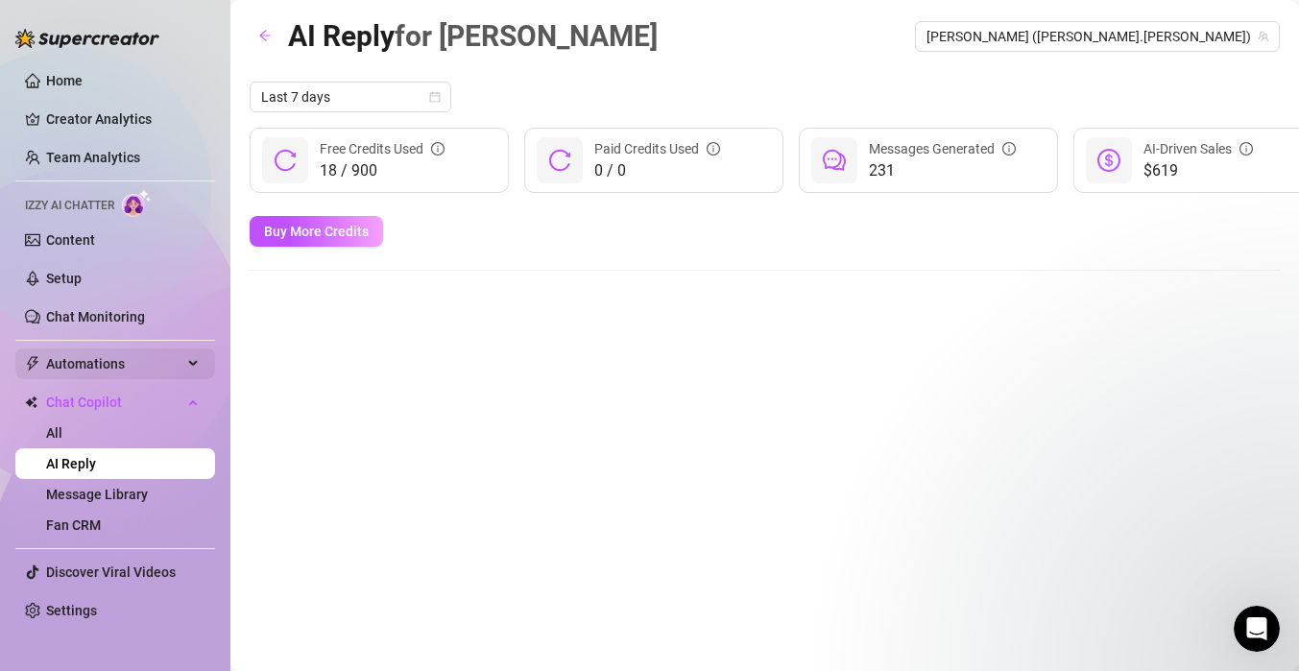
click at [136, 355] on span "Automations" at bounding box center [114, 364] width 136 height 31
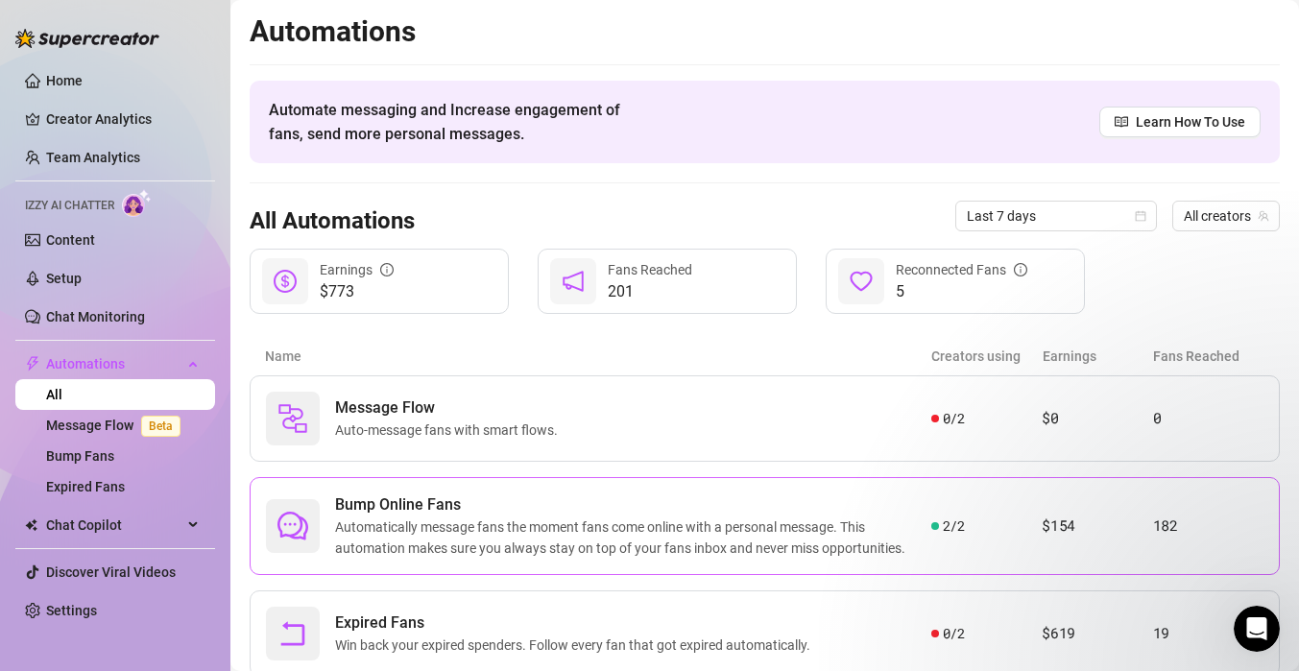
click at [424, 500] on span "Bump Online Fans" at bounding box center [633, 505] width 596 height 23
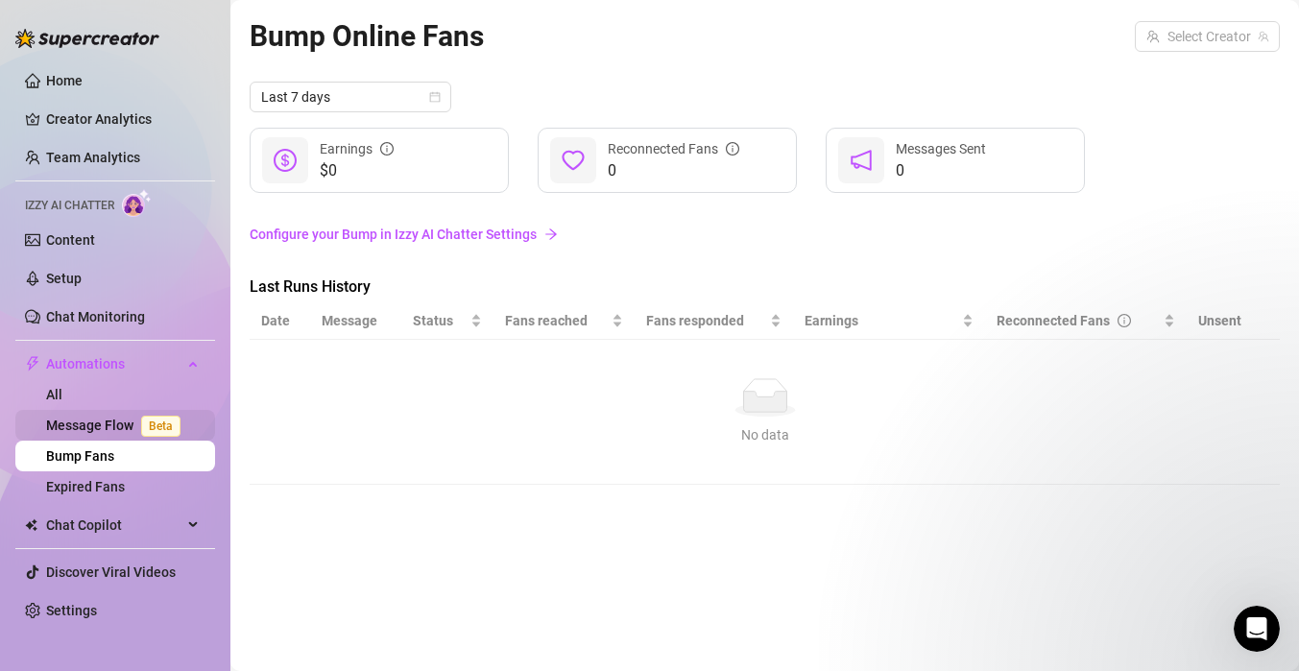
click at [106, 428] on link "Message Flow Beta" at bounding box center [117, 425] width 142 height 15
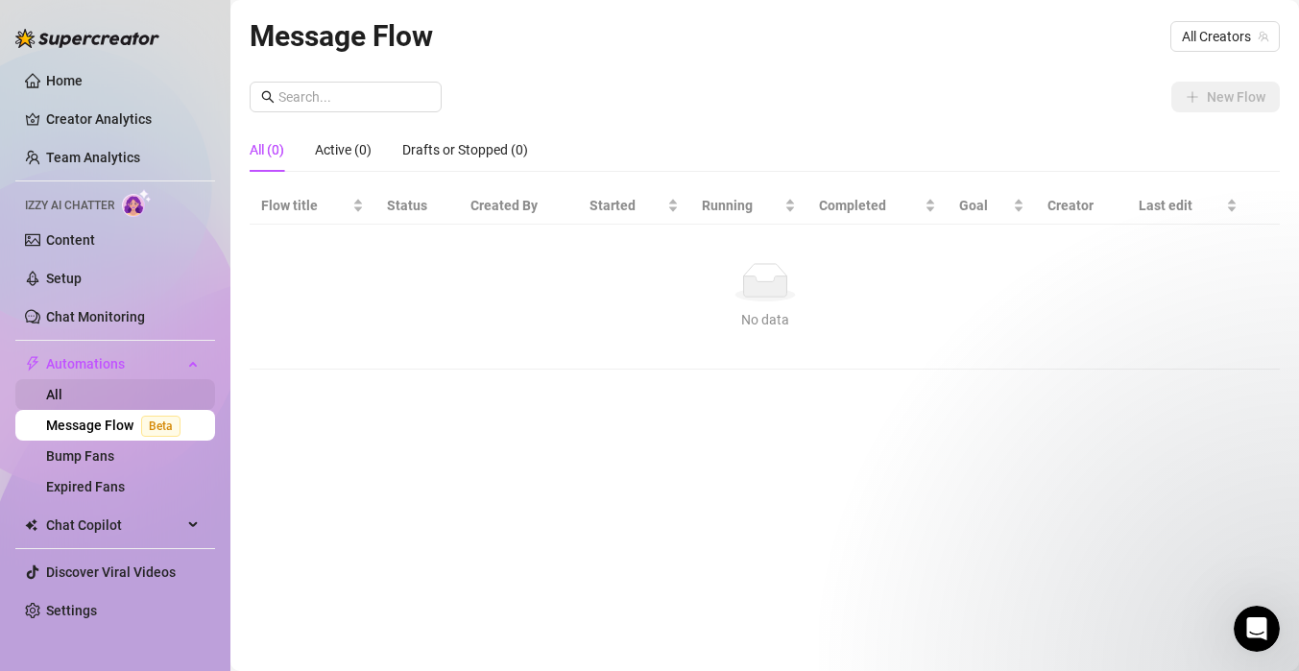
click at [62, 391] on link "All" at bounding box center [54, 394] width 16 height 15
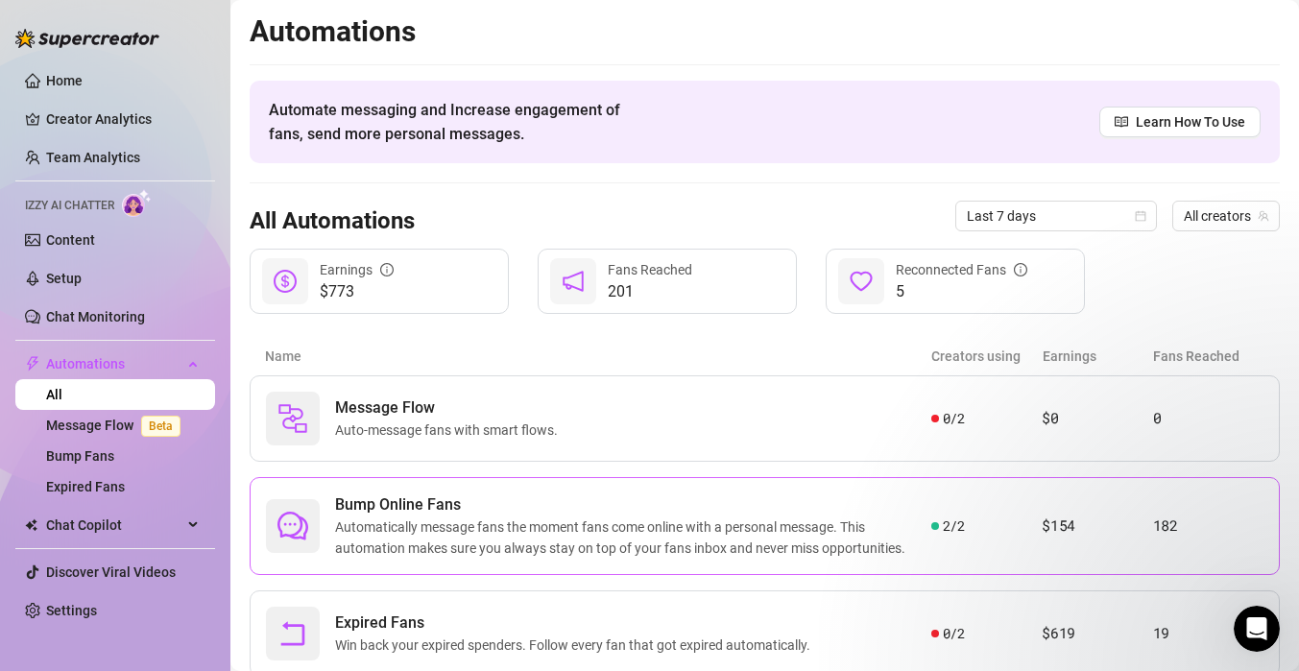
click at [495, 508] on span "Bump Online Fans" at bounding box center [633, 505] width 596 height 23
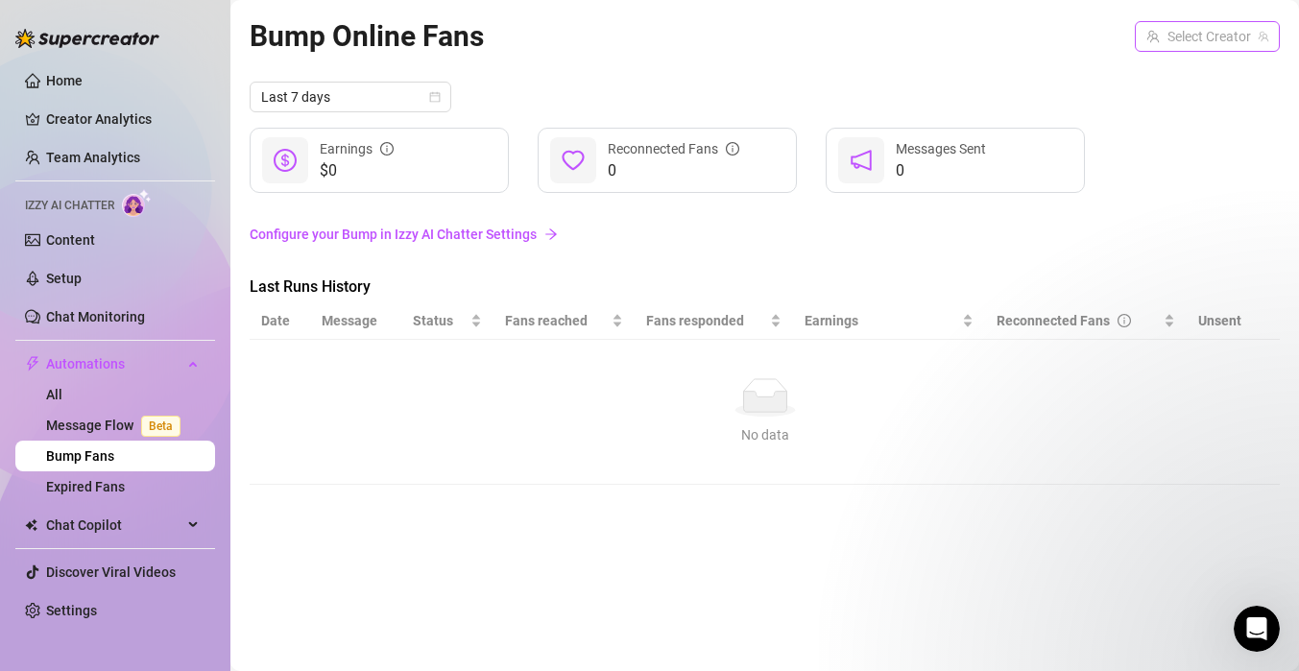
click at [1203, 34] on input "search" at bounding box center [1199, 36] width 105 height 29
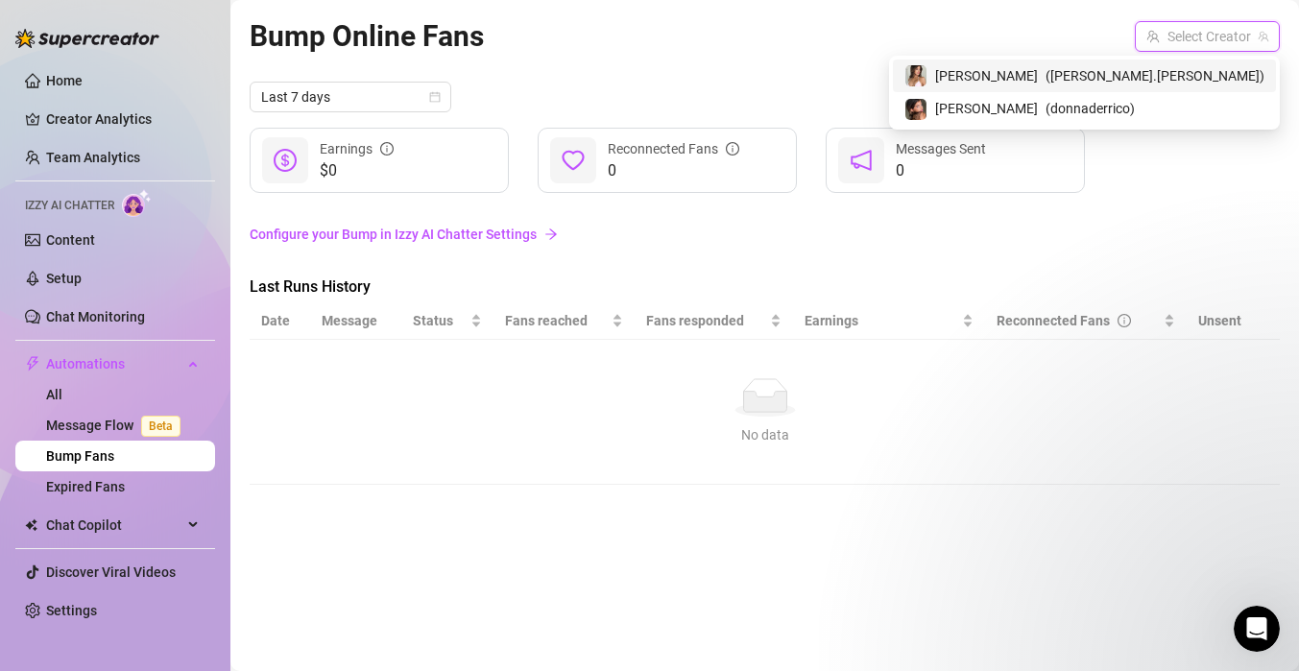
click at [1167, 77] on div "[PERSON_NAME] ( [PERSON_NAME].[PERSON_NAME] )" at bounding box center [1085, 75] width 360 height 23
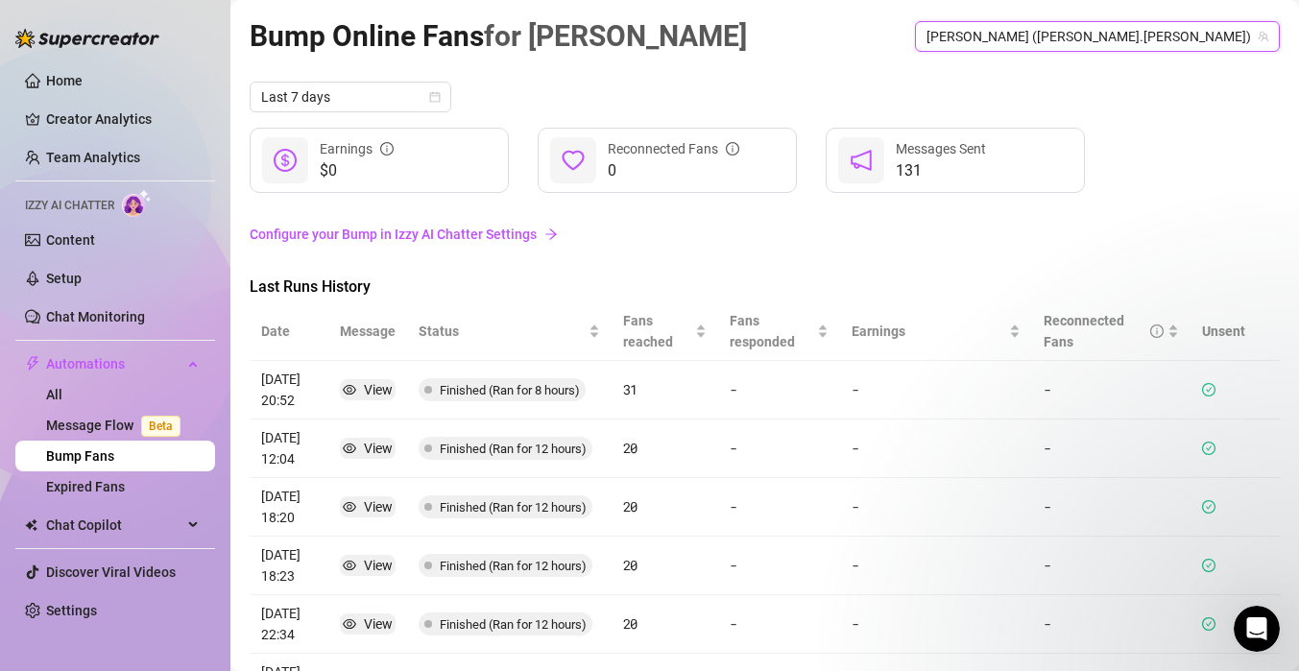
click at [1198, 36] on span "[PERSON_NAME] ([PERSON_NAME].[PERSON_NAME])" at bounding box center [1098, 36] width 342 height 29
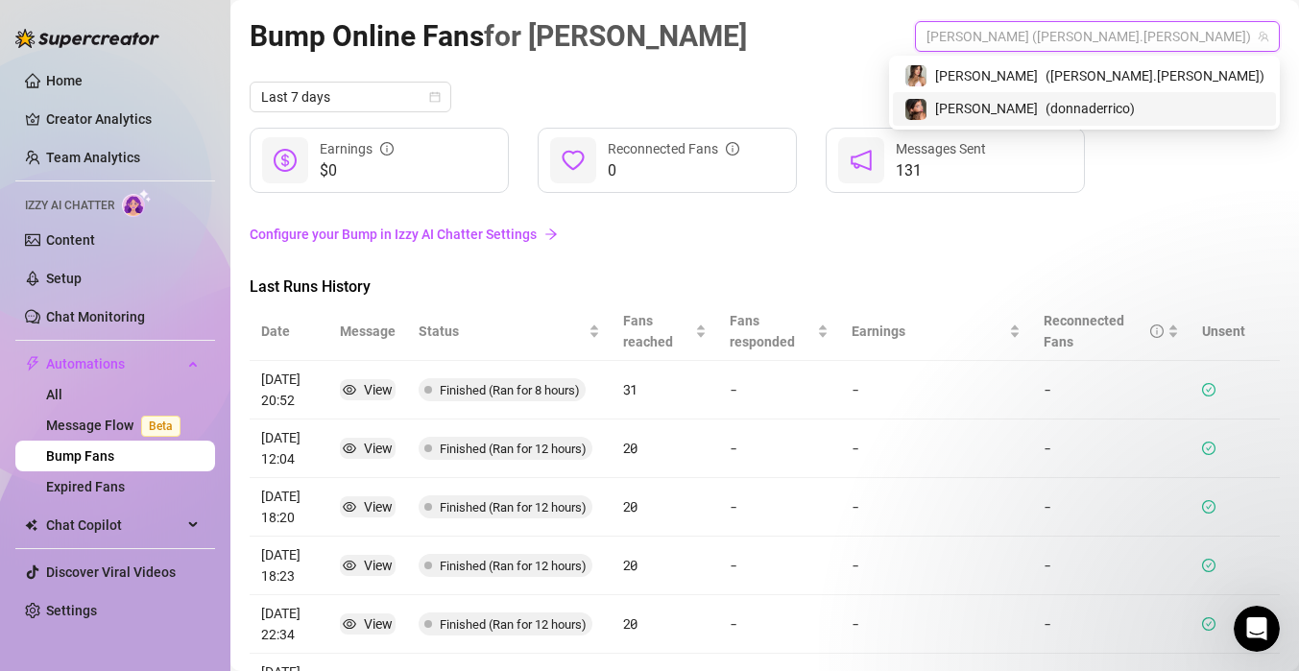
click at [1135, 107] on span "( donnaderrico )" at bounding box center [1090, 108] width 89 height 21
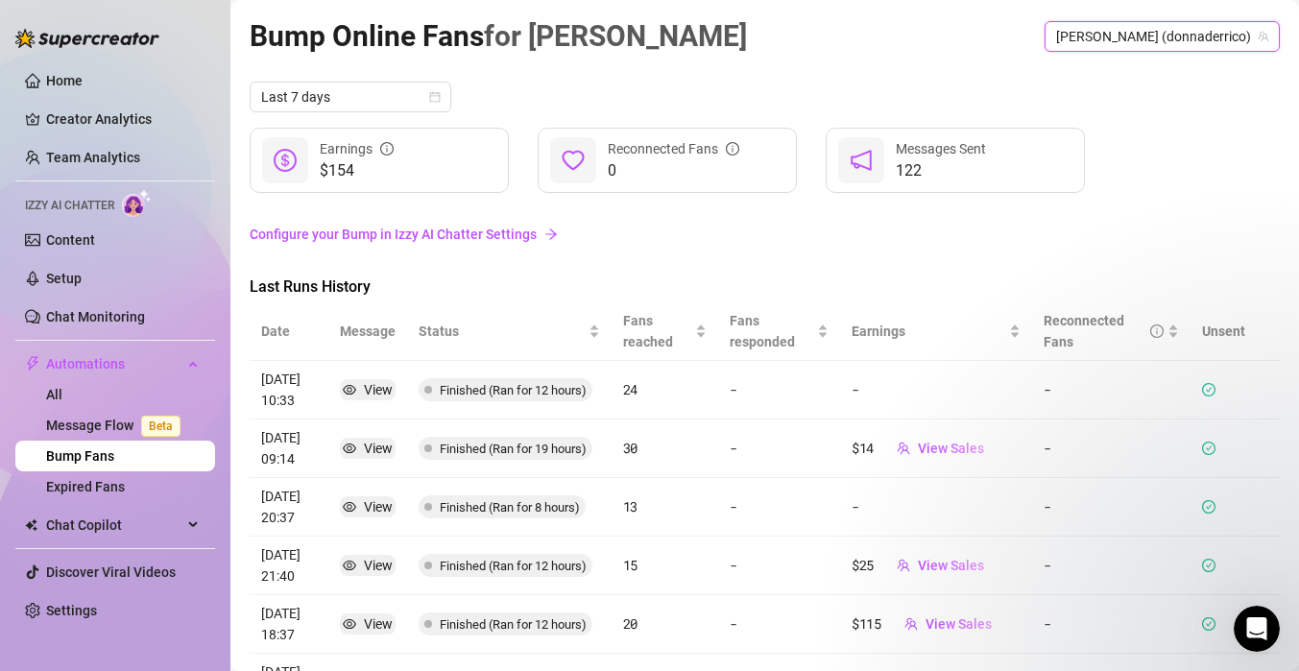
click at [1217, 37] on span "[PERSON_NAME] (donnaderrico)" at bounding box center [1162, 36] width 212 height 29
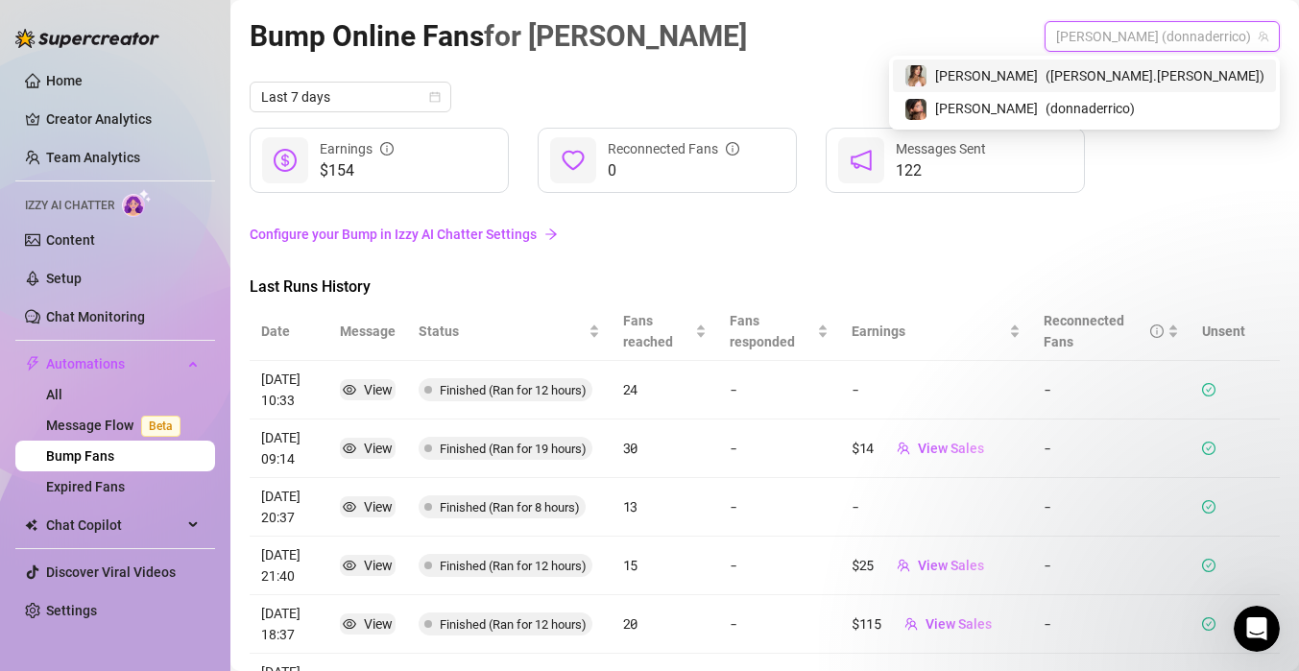
click at [1181, 75] on span "( [PERSON_NAME].[PERSON_NAME] )" at bounding box center [1155, 75] width 219 height 21
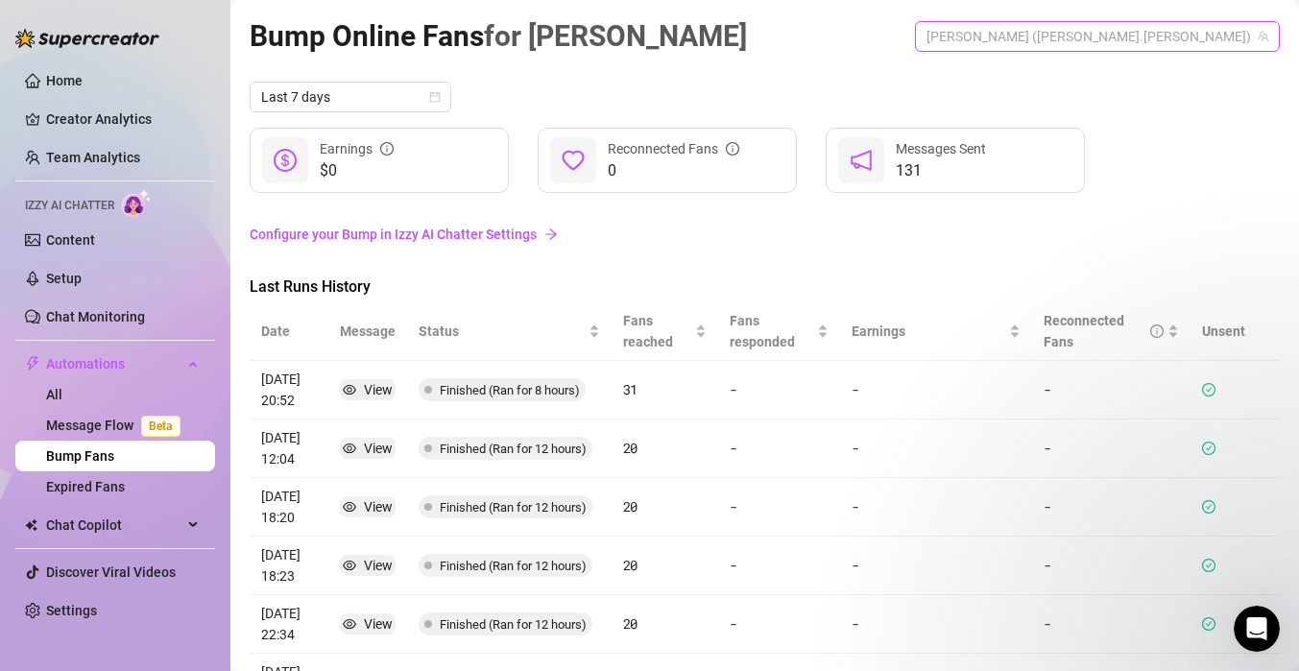
click at [1198, 41] on span "[PERSON_NAME] ([PERSON_NAME].[PERSON_NAME])" at bounding box center [1098, 36] width 342 height 29
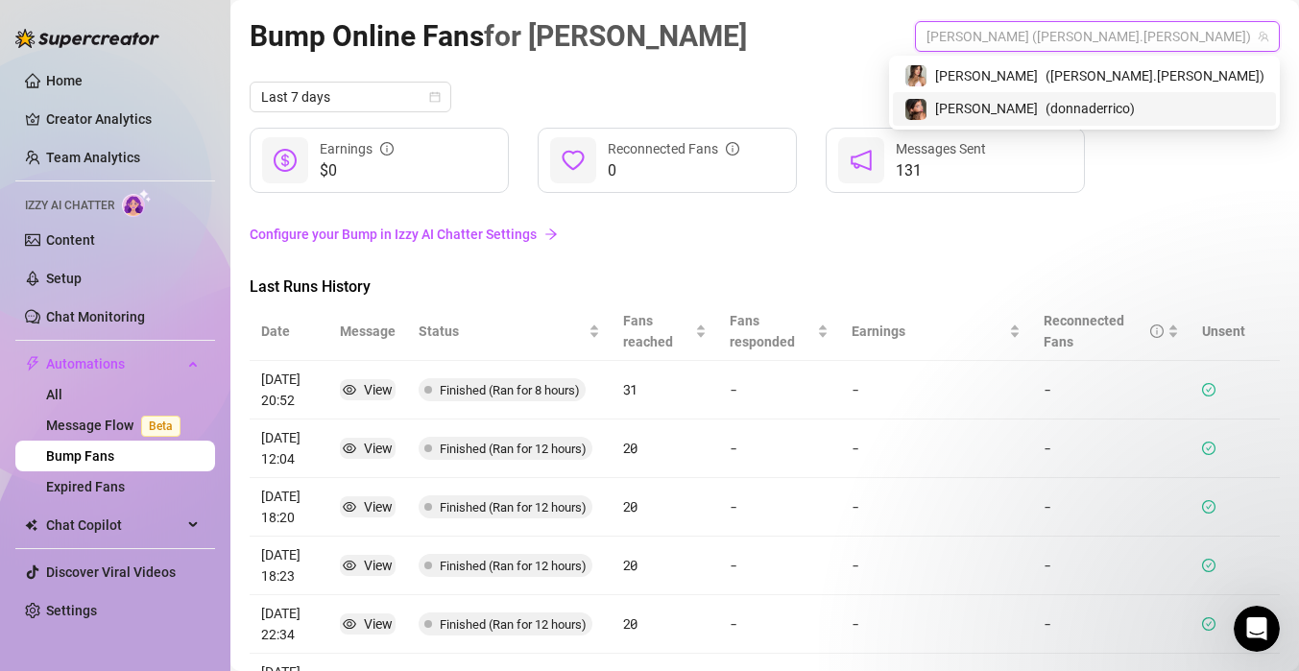
click at [1135, 108] on span "( donnaderrico )" at bounding box center [1090, 108] width 89 height 21
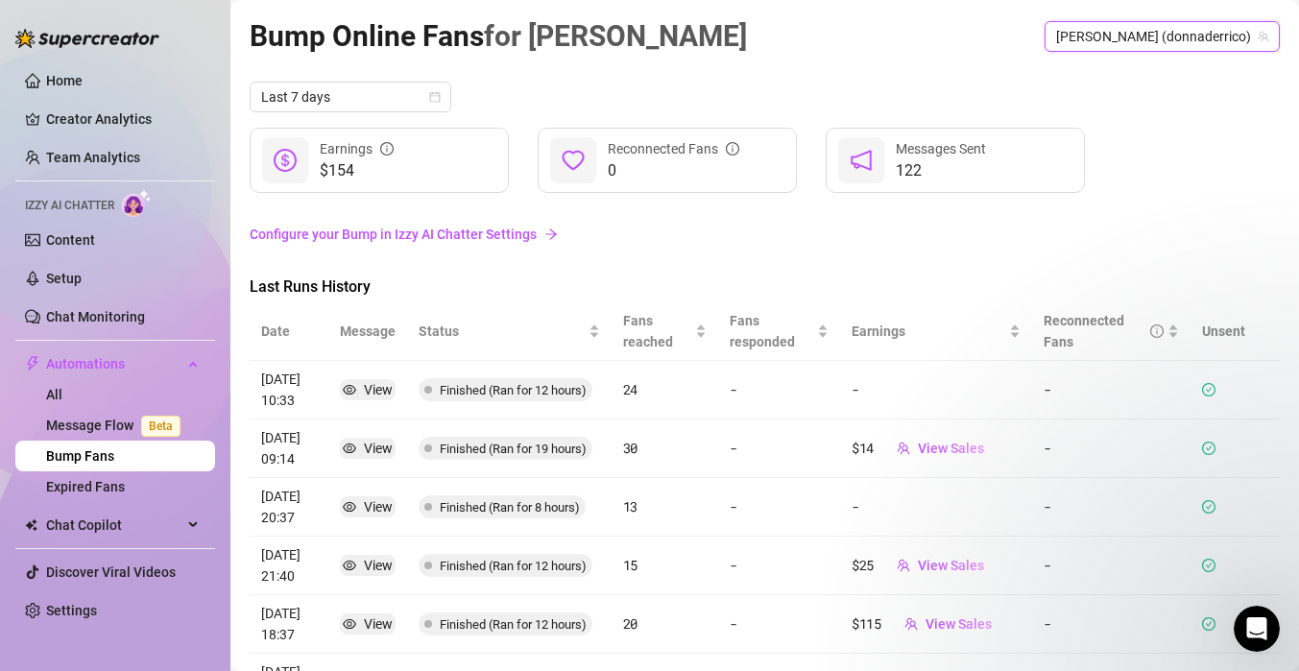
click at [1201, 40] on span "[PERSON_NAME] (donnaderrico)" at bounding box center [1162, 36] width 212 height 29
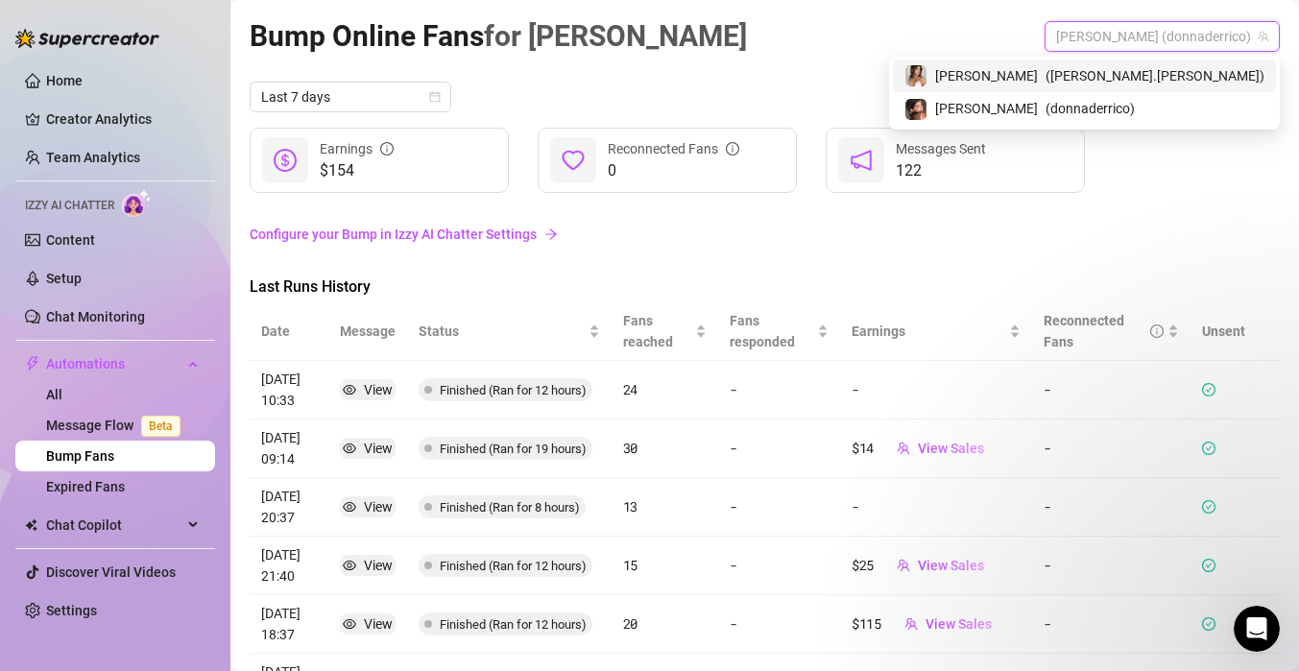
click at [1167, 77] on div "[PERSON_NAME] ( [PERSON_NAME].[PERSON_NAME] )" at bounding box center [1085, 75] width 360 height 23
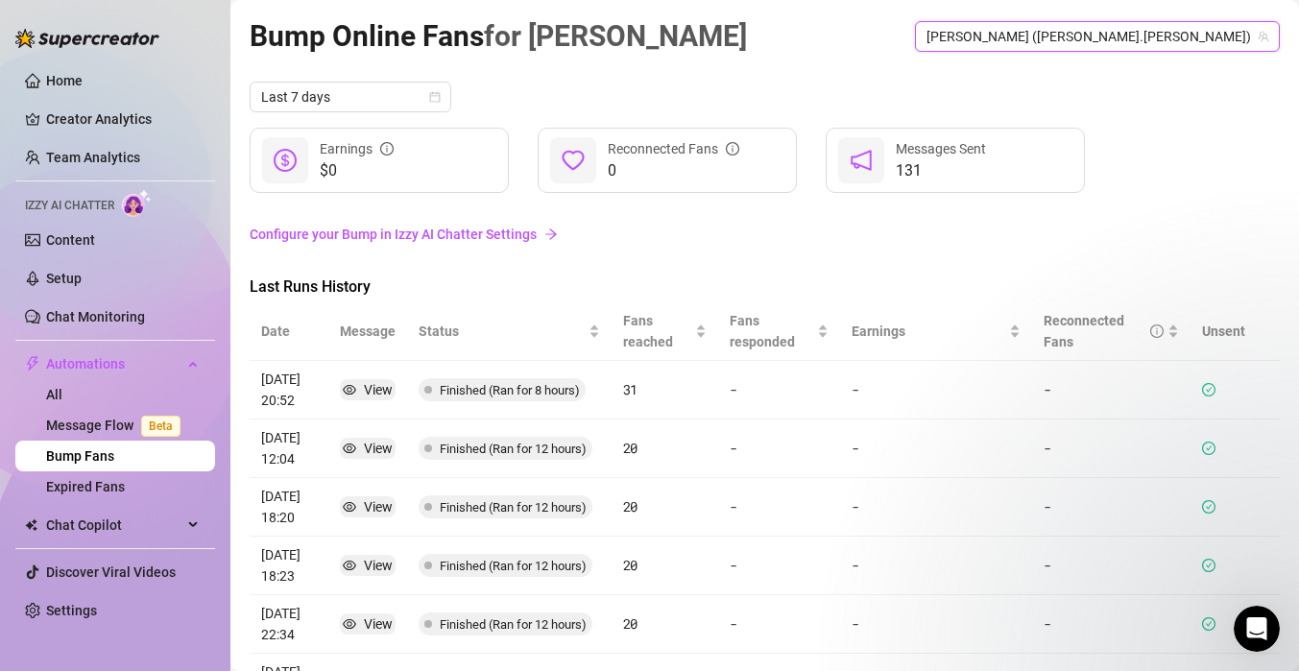
click at [1175, 34] on span "[PERSON_NAME] ([PERSON_NAME].[PERSON_NAME])" at bounding box center [1098, 36] width 342 height 29
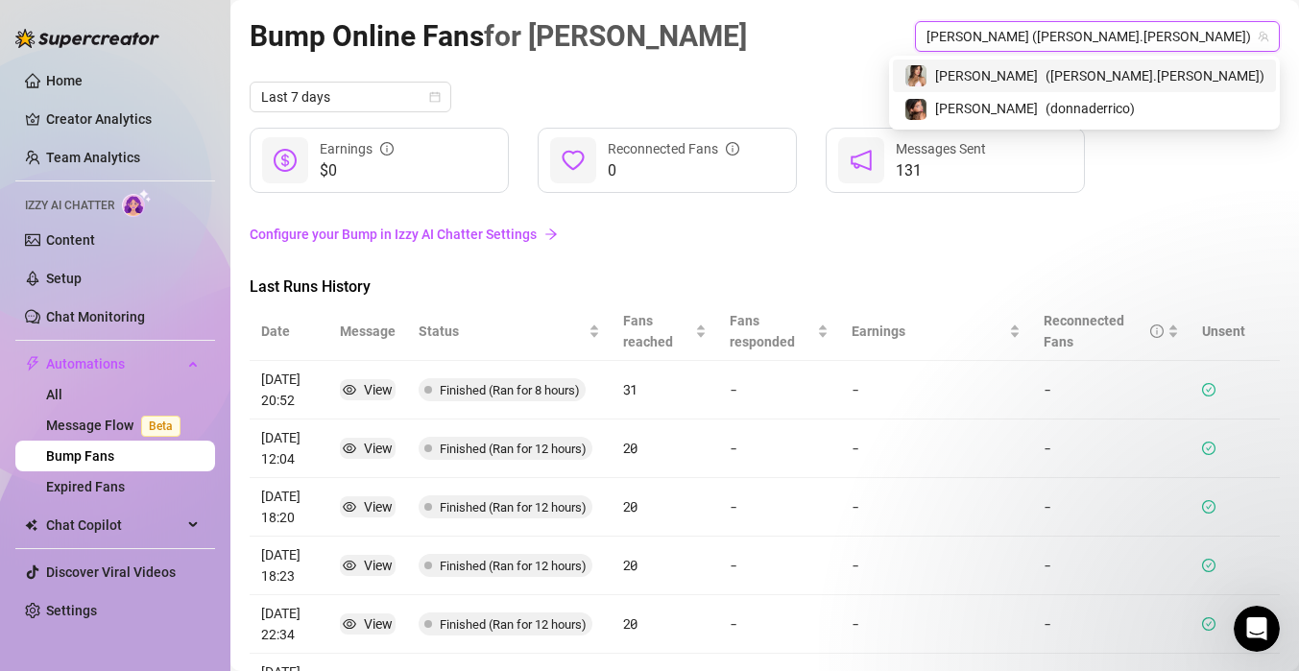
click at [856, 48] on div "Bump Online Fans for [PERSON_NAME] [PERSON_NAME] ([PERSON_NAME].[PERSON_NAME]) …" at bounding box center [765, 35] width 1030 height 45
